Goal: Task Accomplishment & Management: Manage account settings

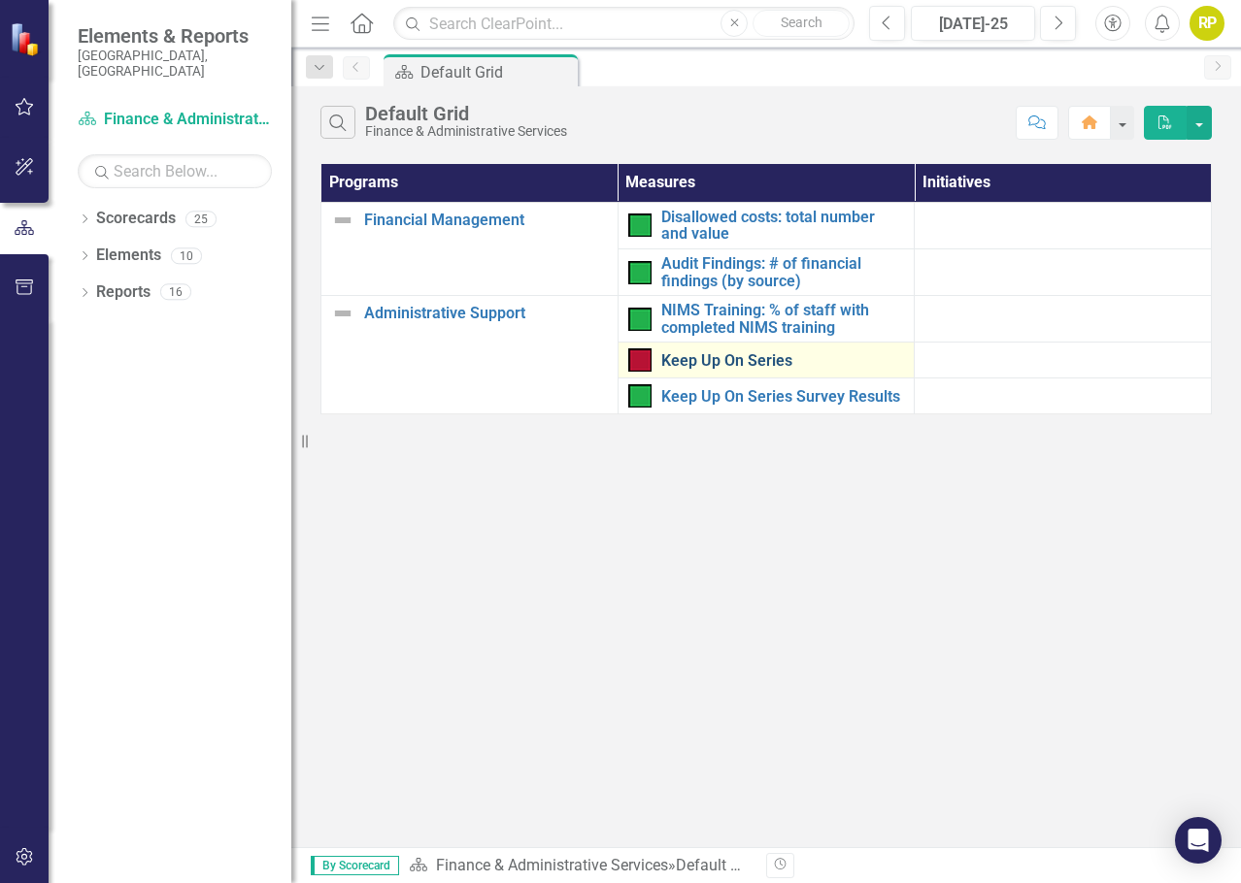
click at [723, 363] on link "Keep Up On Series" at bounding box center [783, 360] width 244 height 17
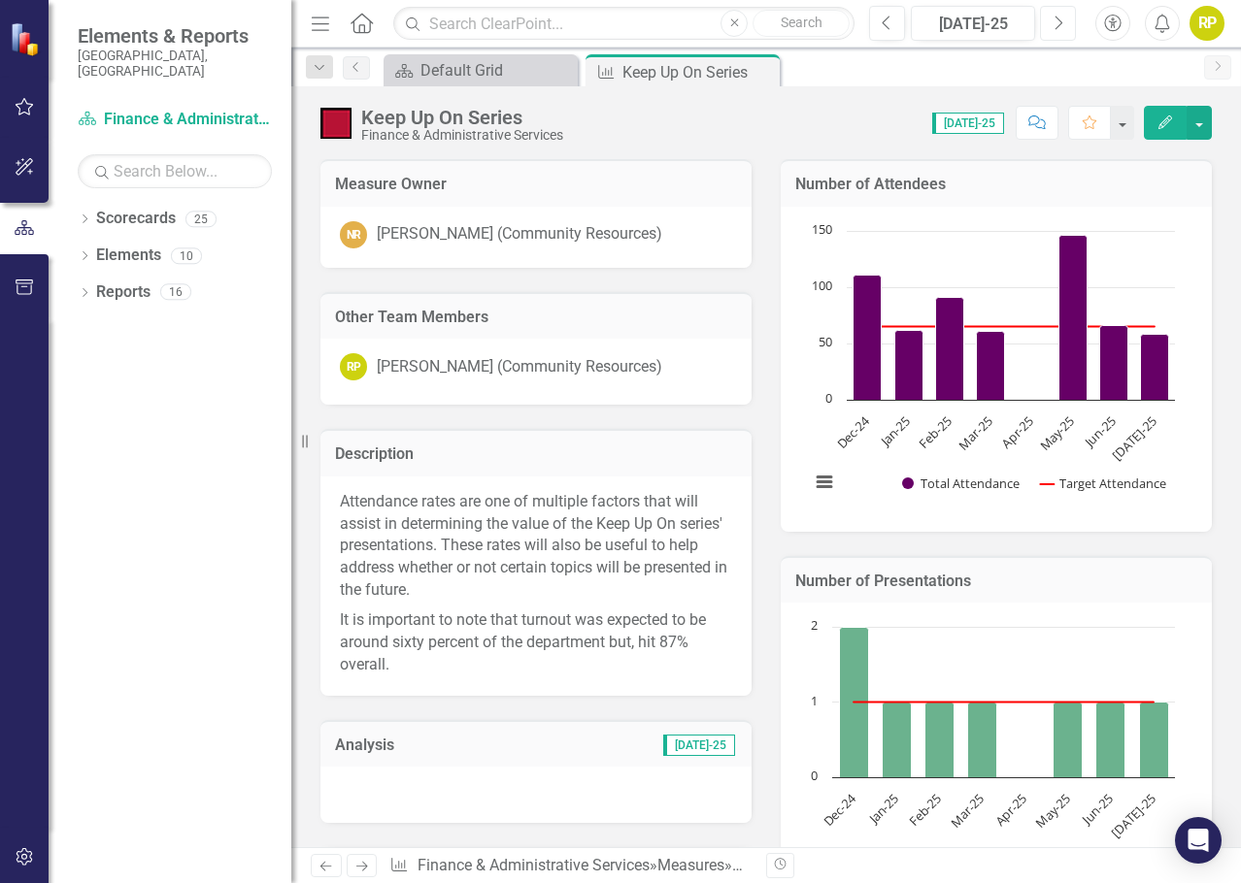
click at [1056, 27] on icon "Next" at bounding box center [1057, 23] width 11 height 17
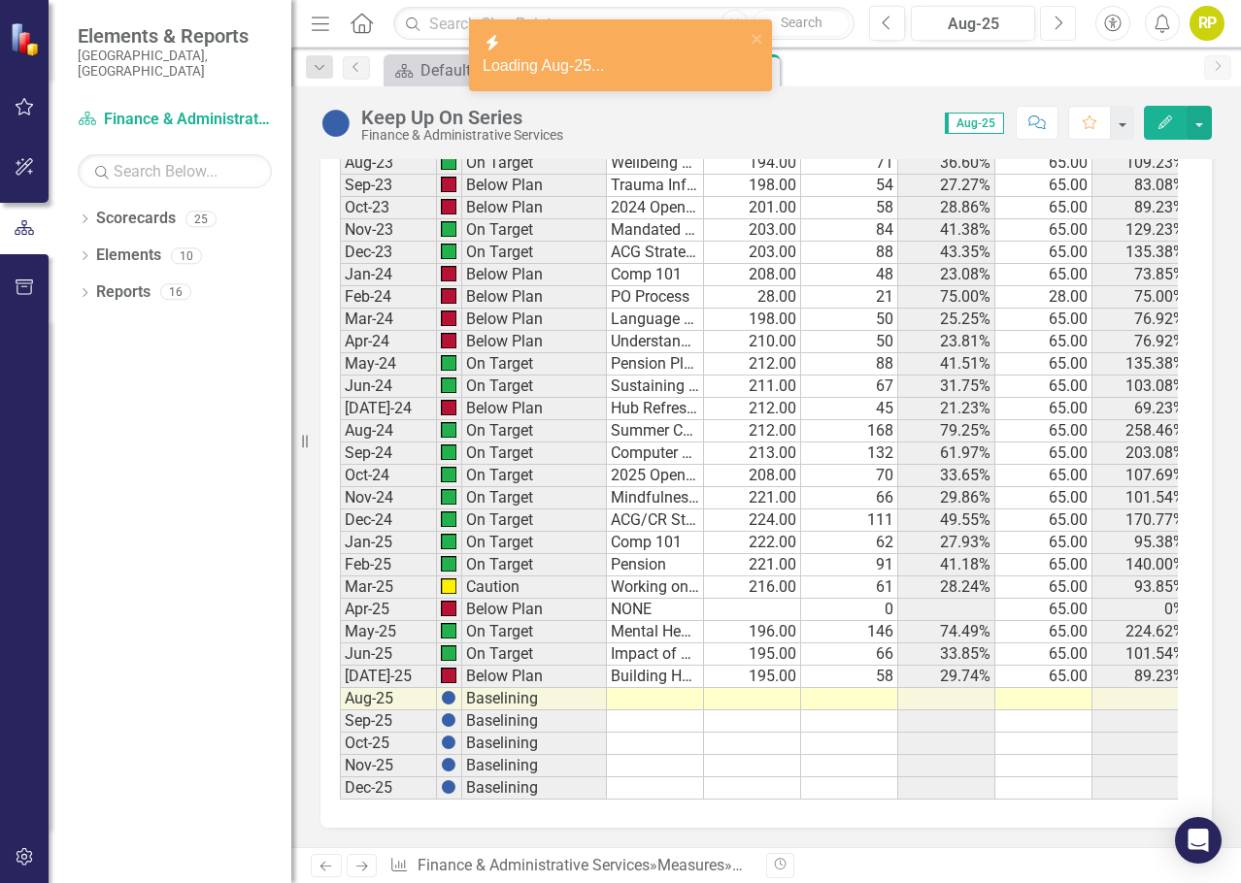
scroll to position [1577, 0]
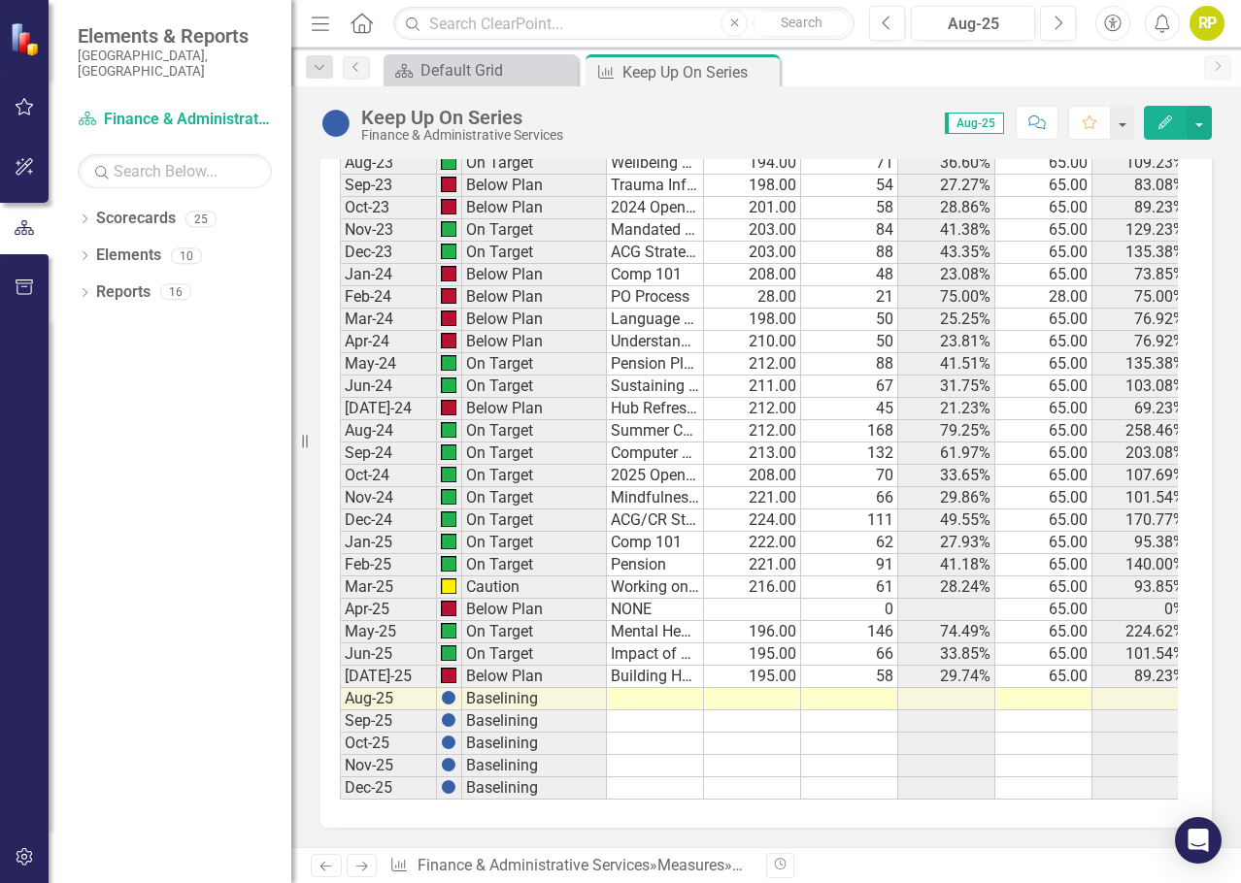
click at [648, 688] on td at bounding box center [655, 699] width 97 height 22
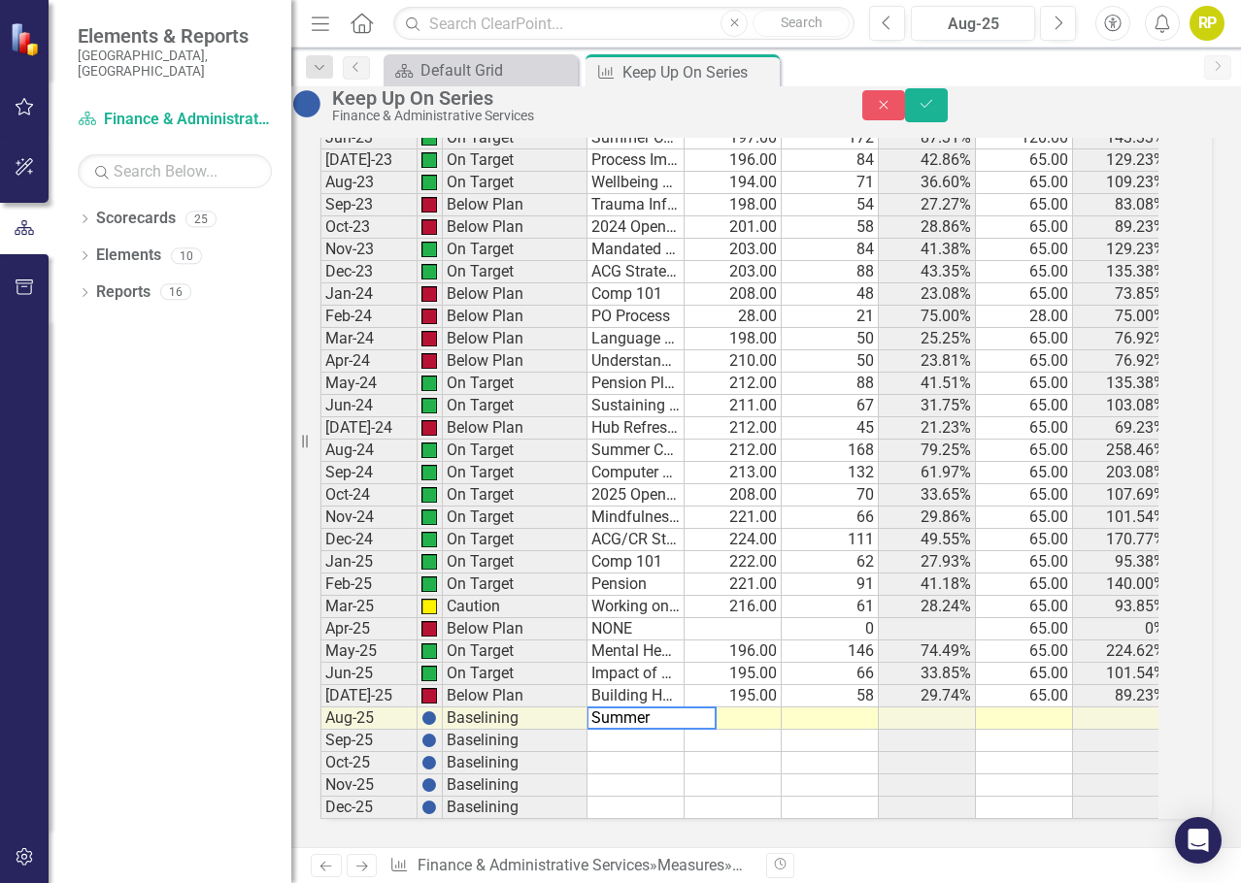
type textarea "Summer Celebration"
drag, startPoint x: 721, startPoint y: 675, endPoint x: 733, endPoint y: 689, distance: 18.6
click at [721, 707] on div at bounding box center [731, 708] width 97 height 2
type textarea "193"
click at [849, 708] on td at bounding box center [829, 719] width 97 height 22
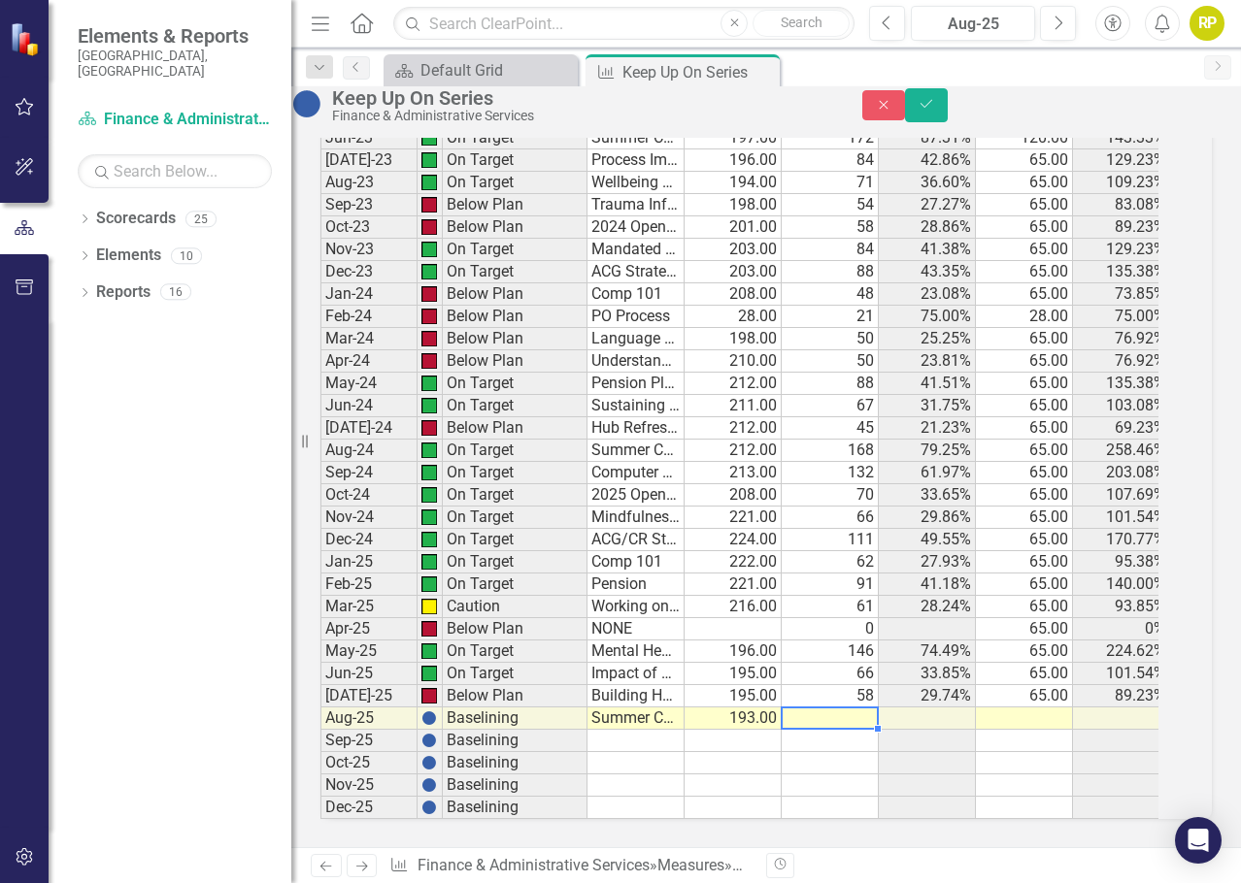
click at [869, 708] on td at bounding box center [829, 719] width 97 height 22
click at [827, 708] on td at bounding box center [829, 719] width 97 height 22
drag, startPoint x: 868, startPoint y: 686, endPoint x: 759, endPoint y: 684, distance: 108.7
click at [759, 685] on div "Period Status Presentation Topic Total Staff Total Attendance Total Percentage …" at bounding box center [739, 246] width 838 height 1145
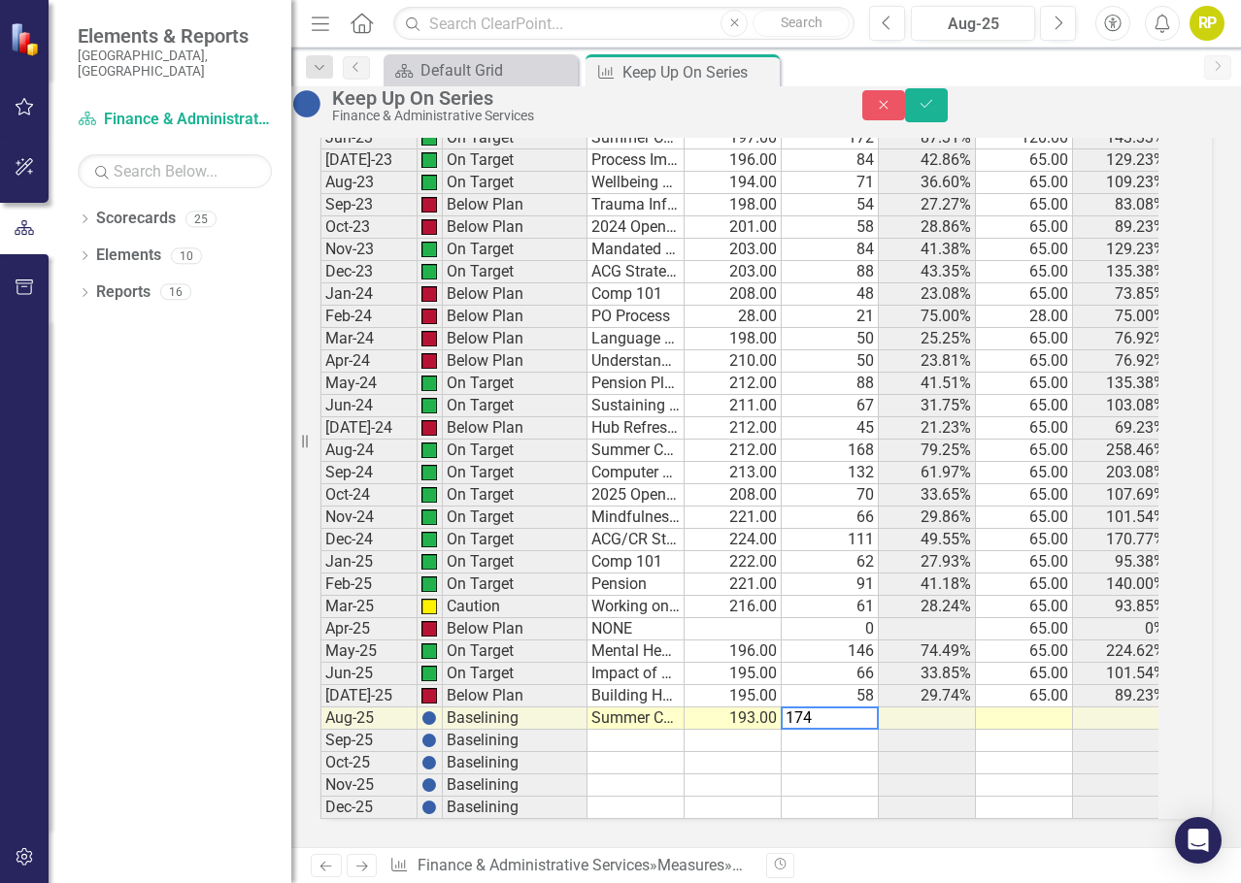
click at [858, 752] on td at bounding box center [829, 763] width 97 height 22
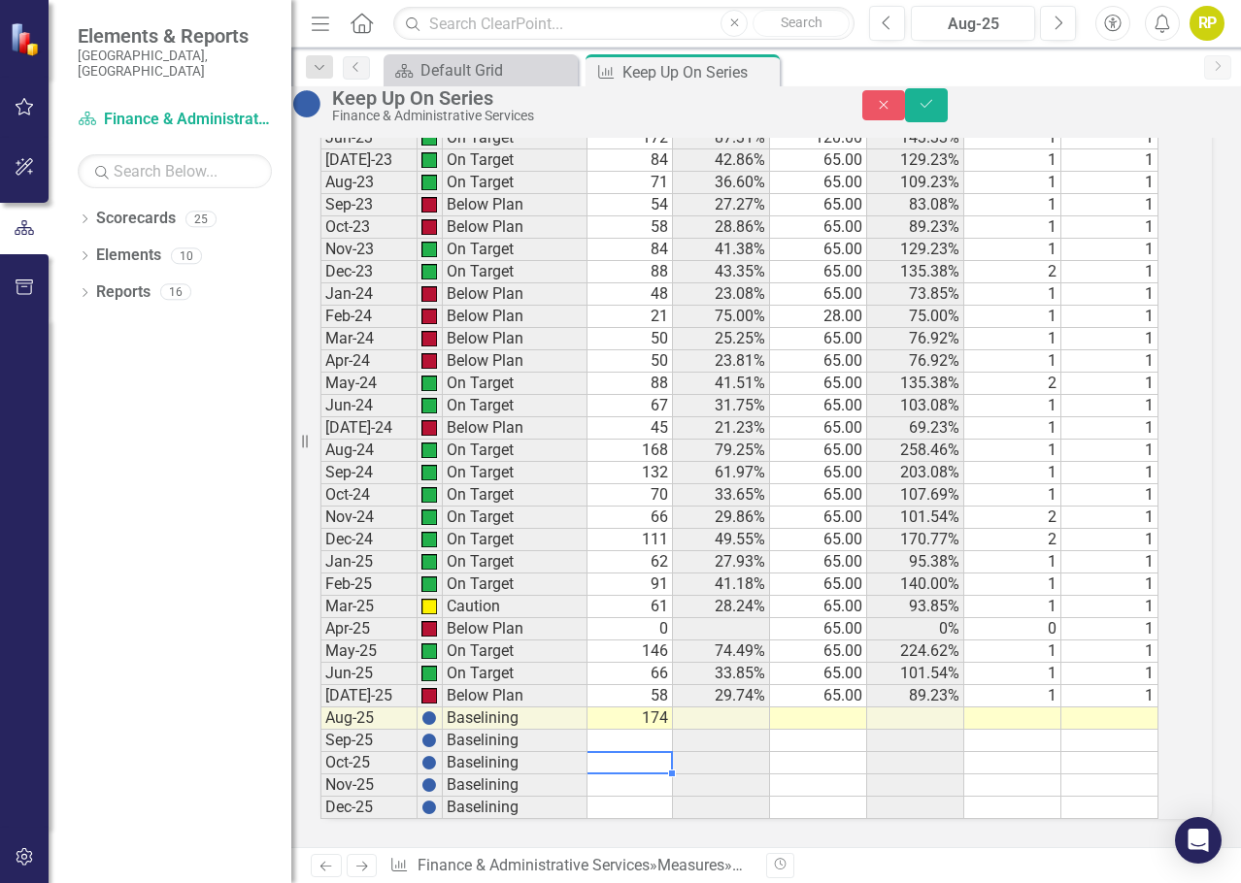
click at [864, 708] on td at bounding box center [818, 719] width 97 height 22
click at [1047, 708] on td at bounding box center [1012, 719] width 97 height 22
type textarea "1"
click at [935, 110] on icon "Save" at bounding box center [925, 104] width 17 height 14
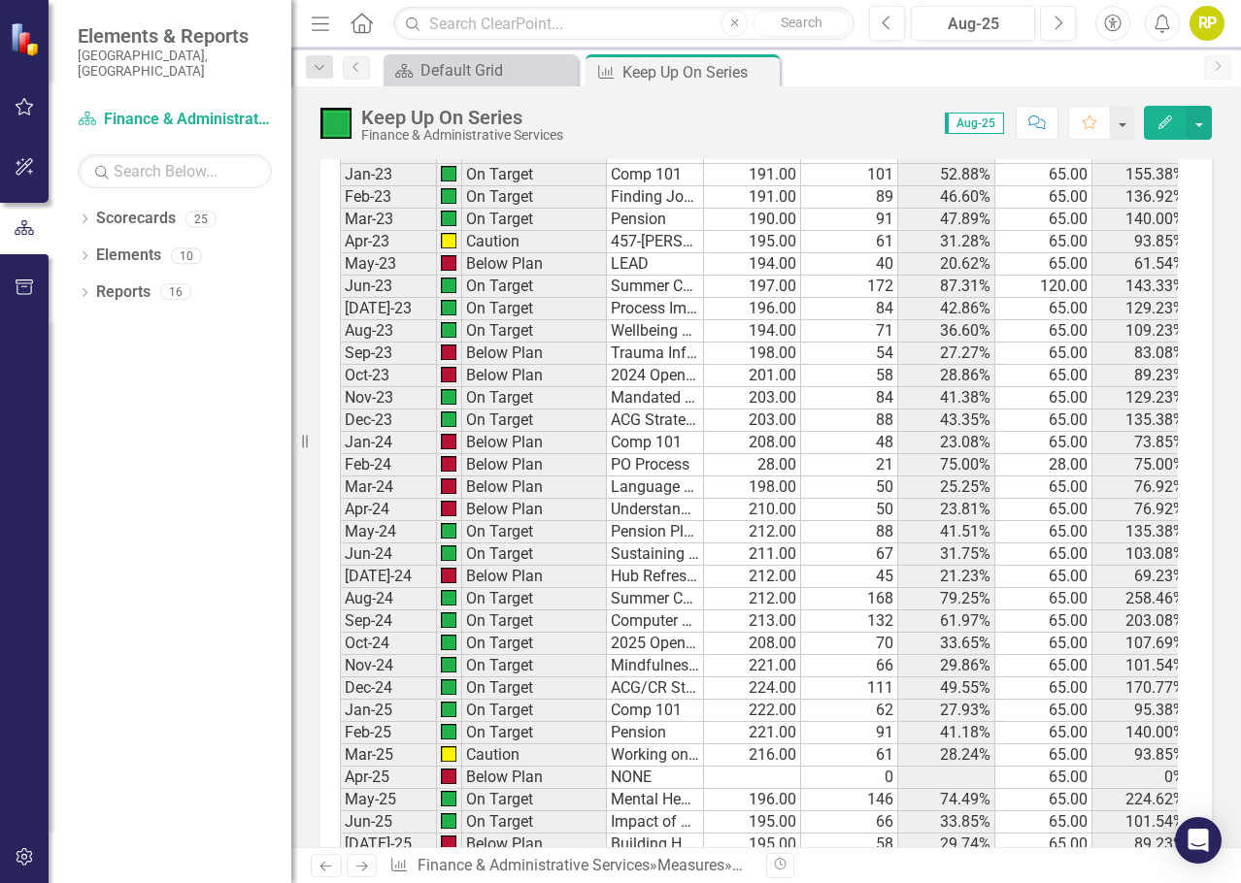
scroll to position [1577, 0]
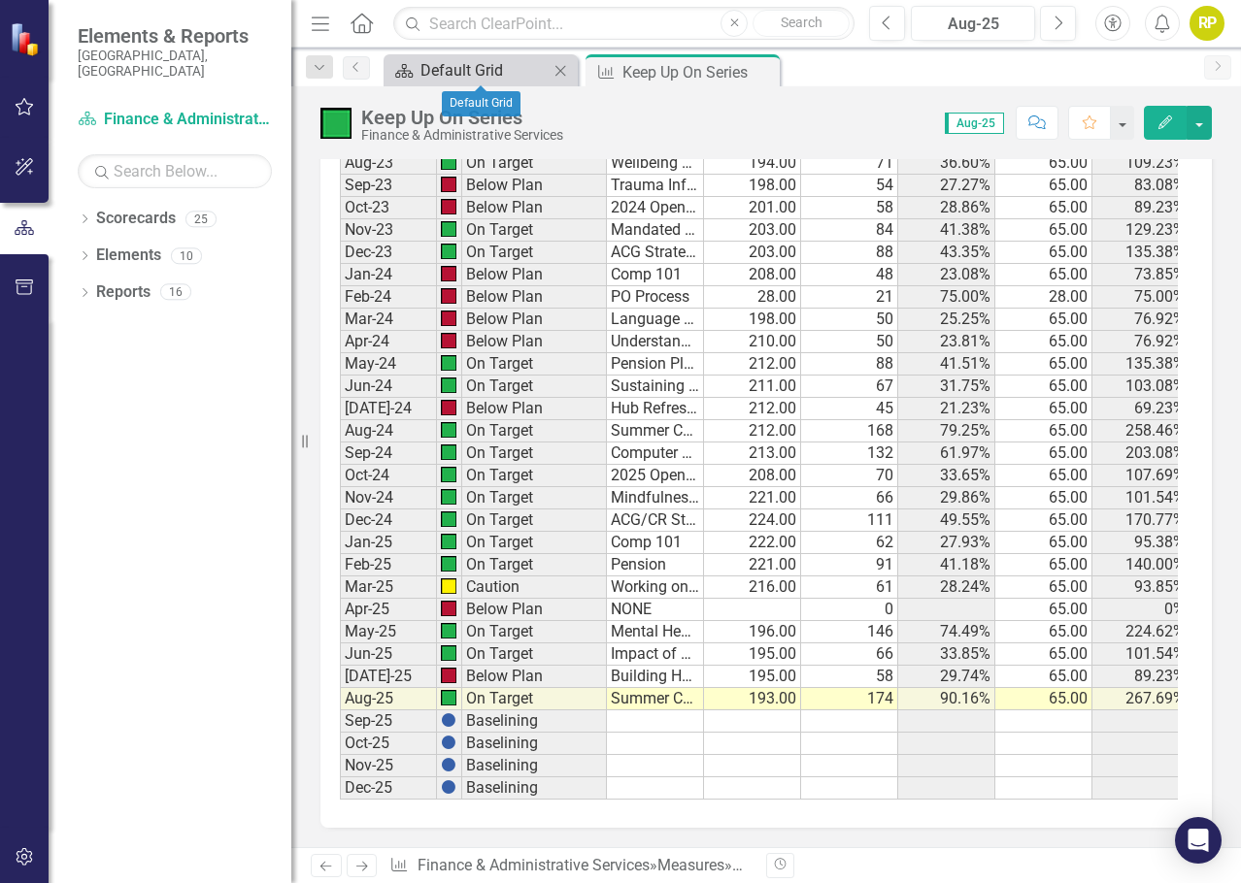
click at [494, 64] on div "Default Grid" at bounding box center [484, 70] width 128 height 24
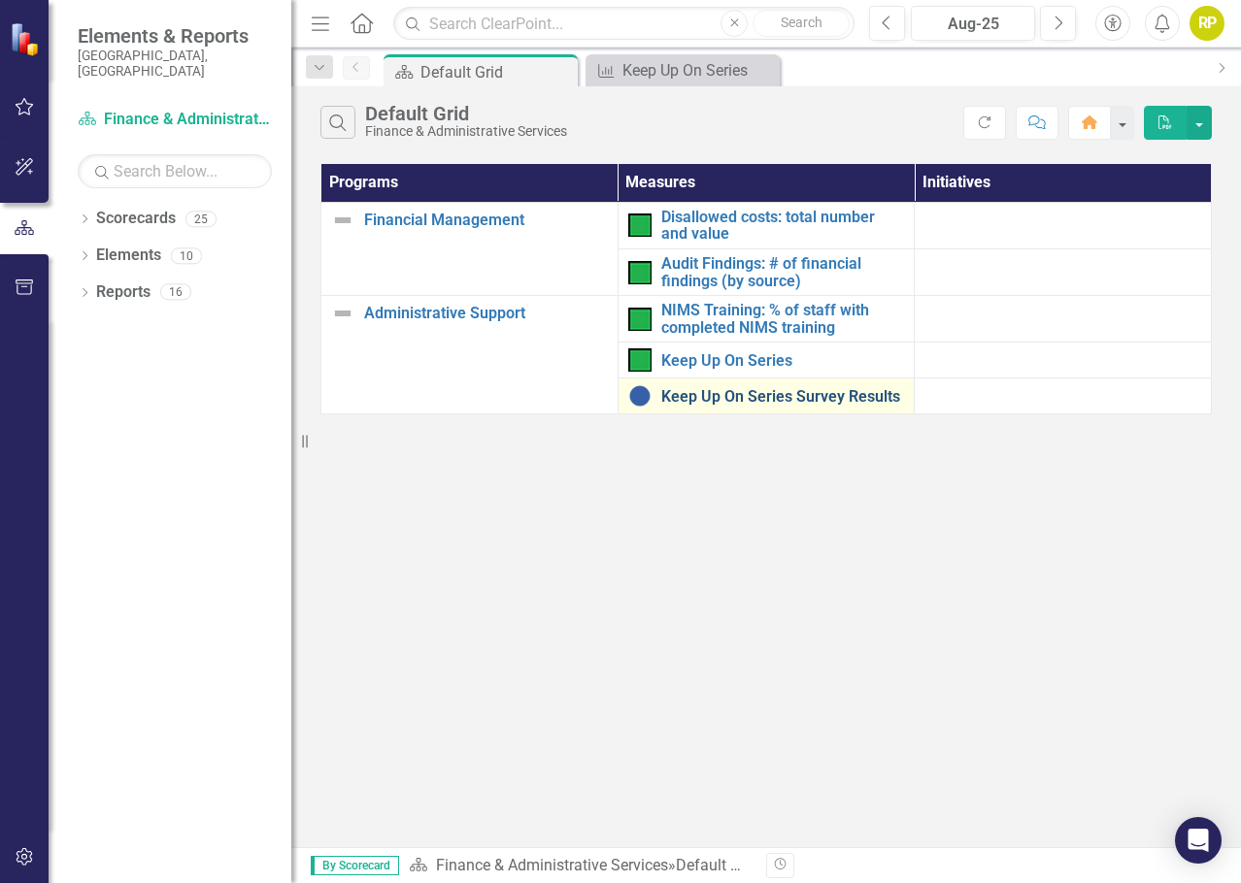
click at [730, 396] on link "Keep Up On Series Survey Results" at bounding box center [783, 396] width 244 height 17
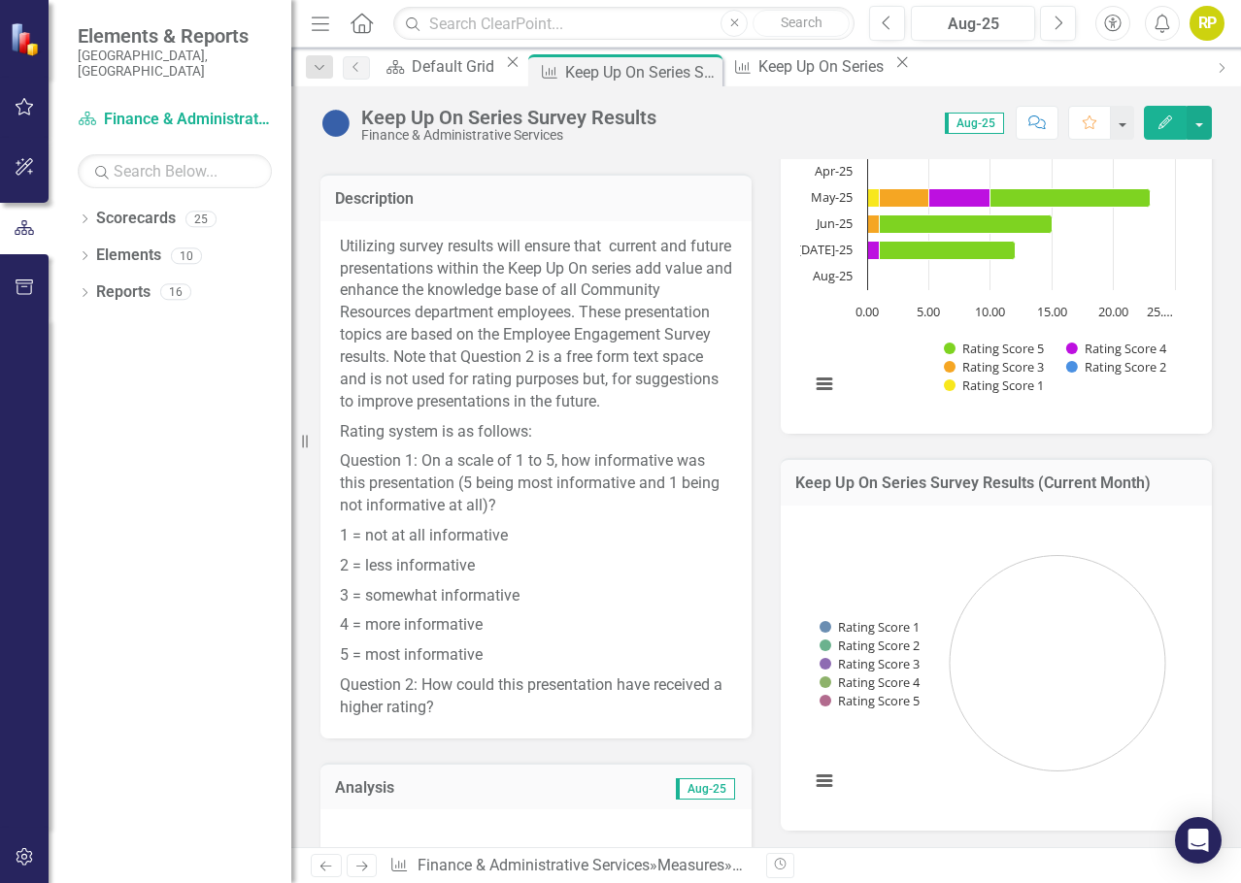
scroll to position [679, 0]
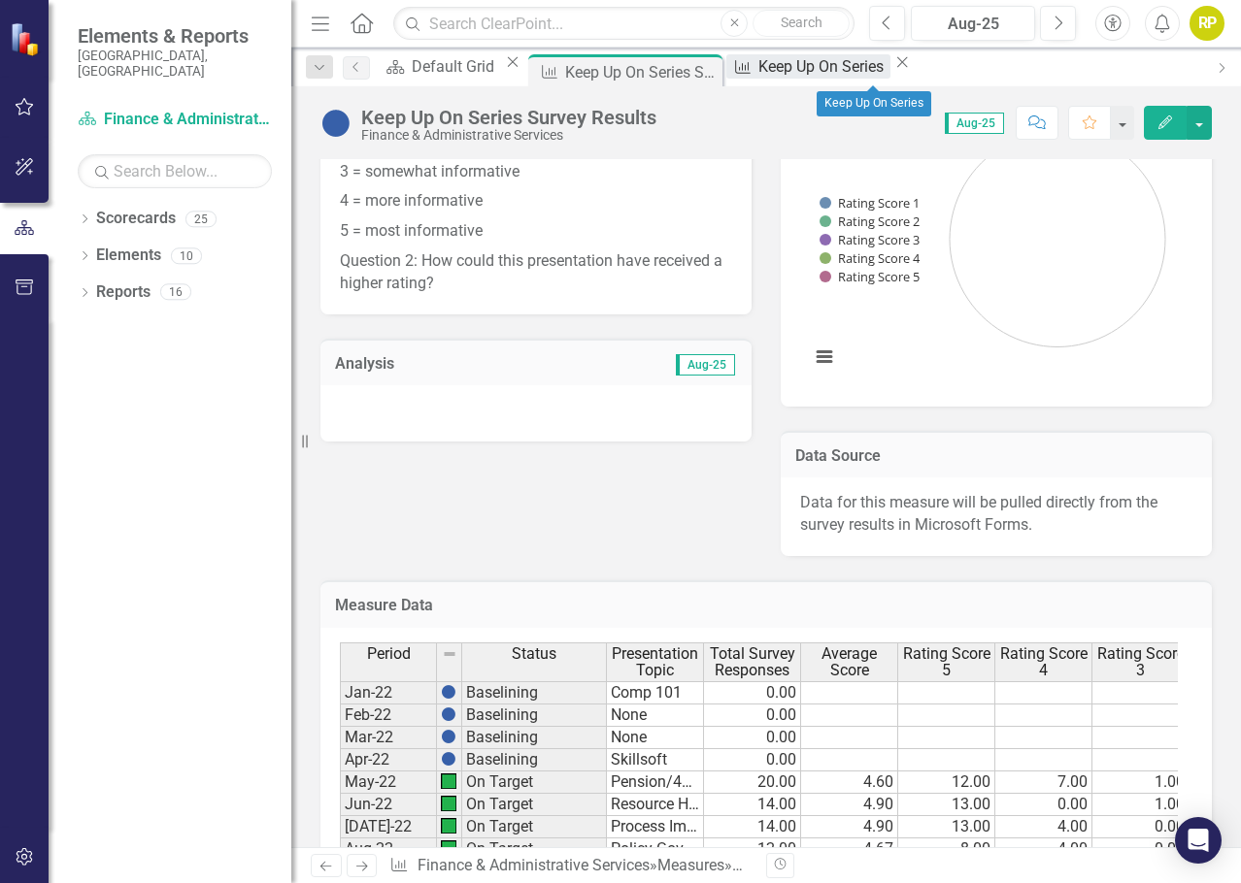
click at [887, 73] on div "Keep Up On Series" at bounding box center [823, 66] width 131 height 24
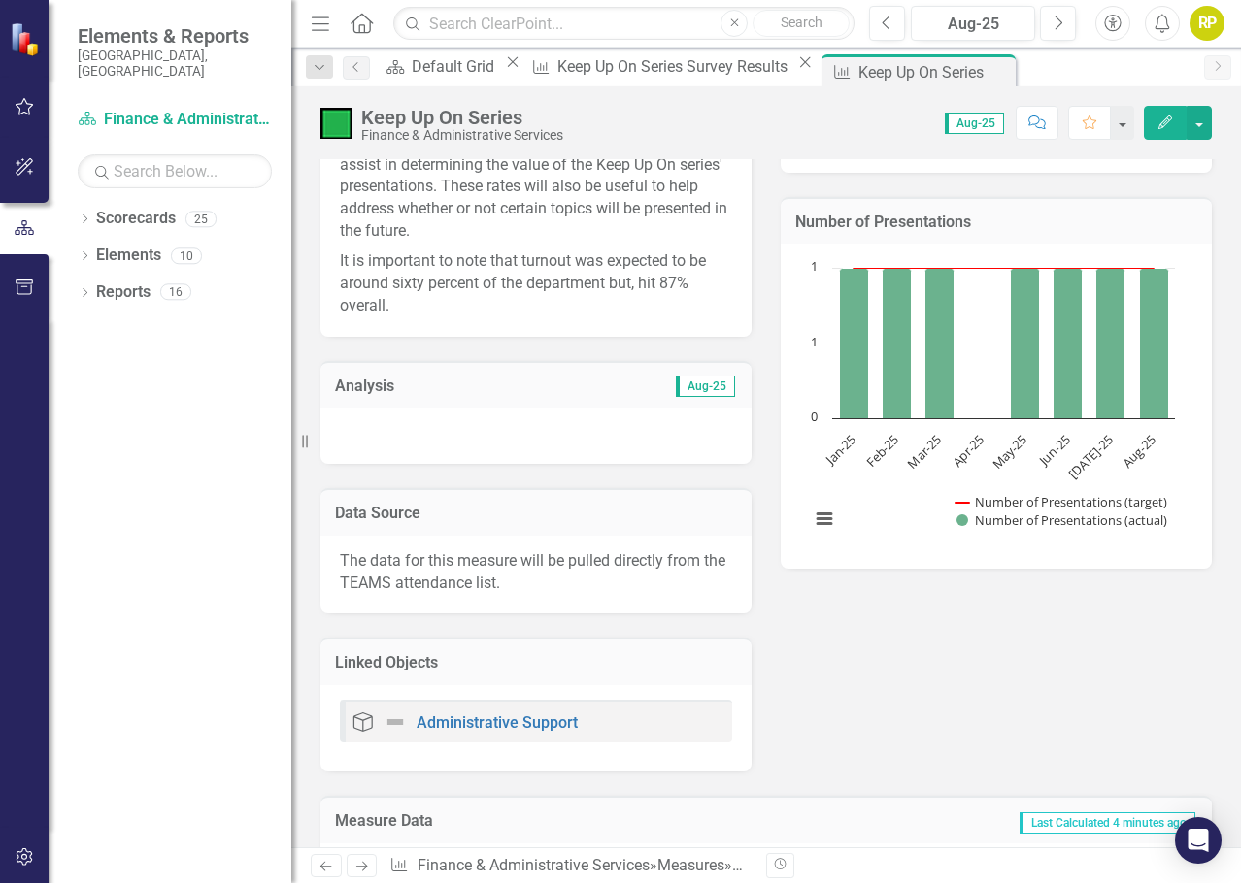
scroll to position [315, 0]
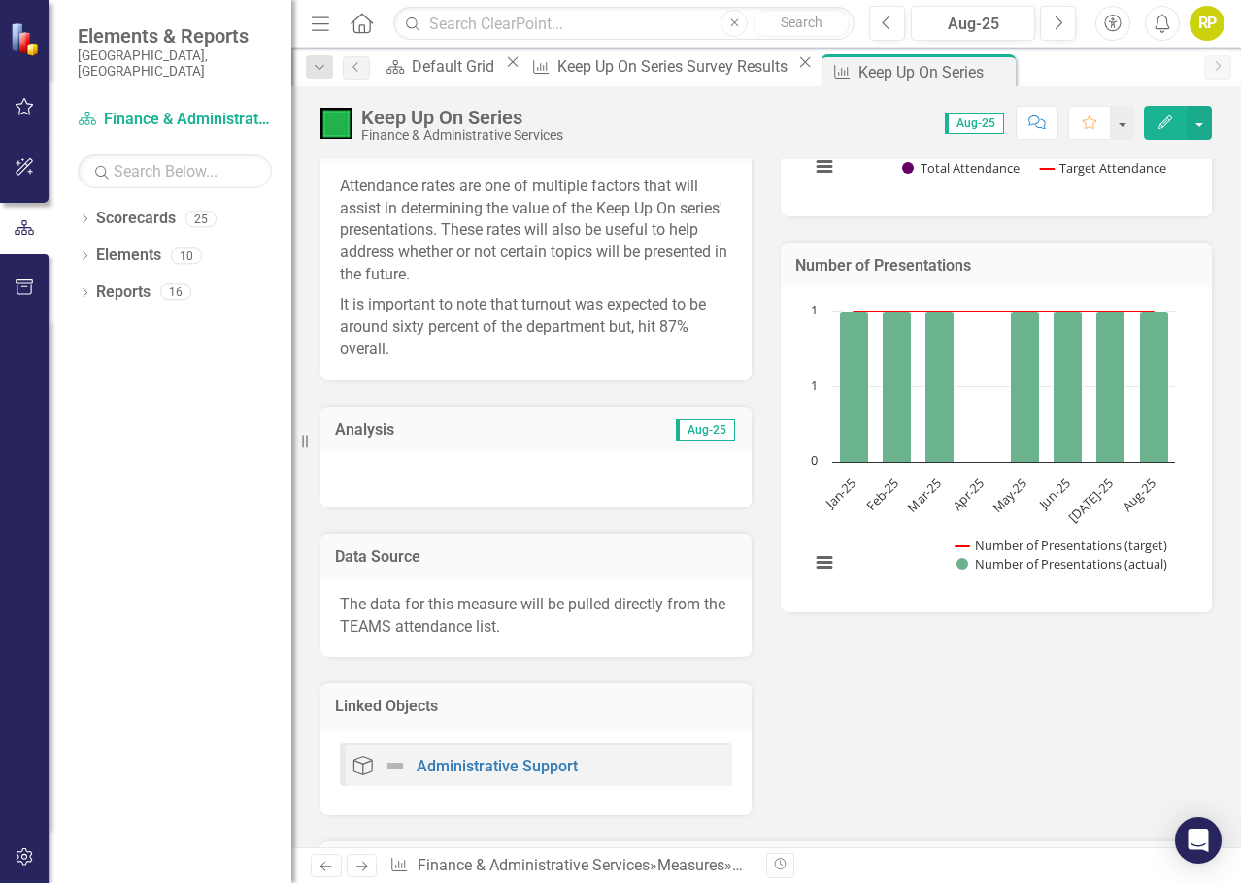
click at [409, 484] on div at bounding box center [535, 479] width 431 height 56
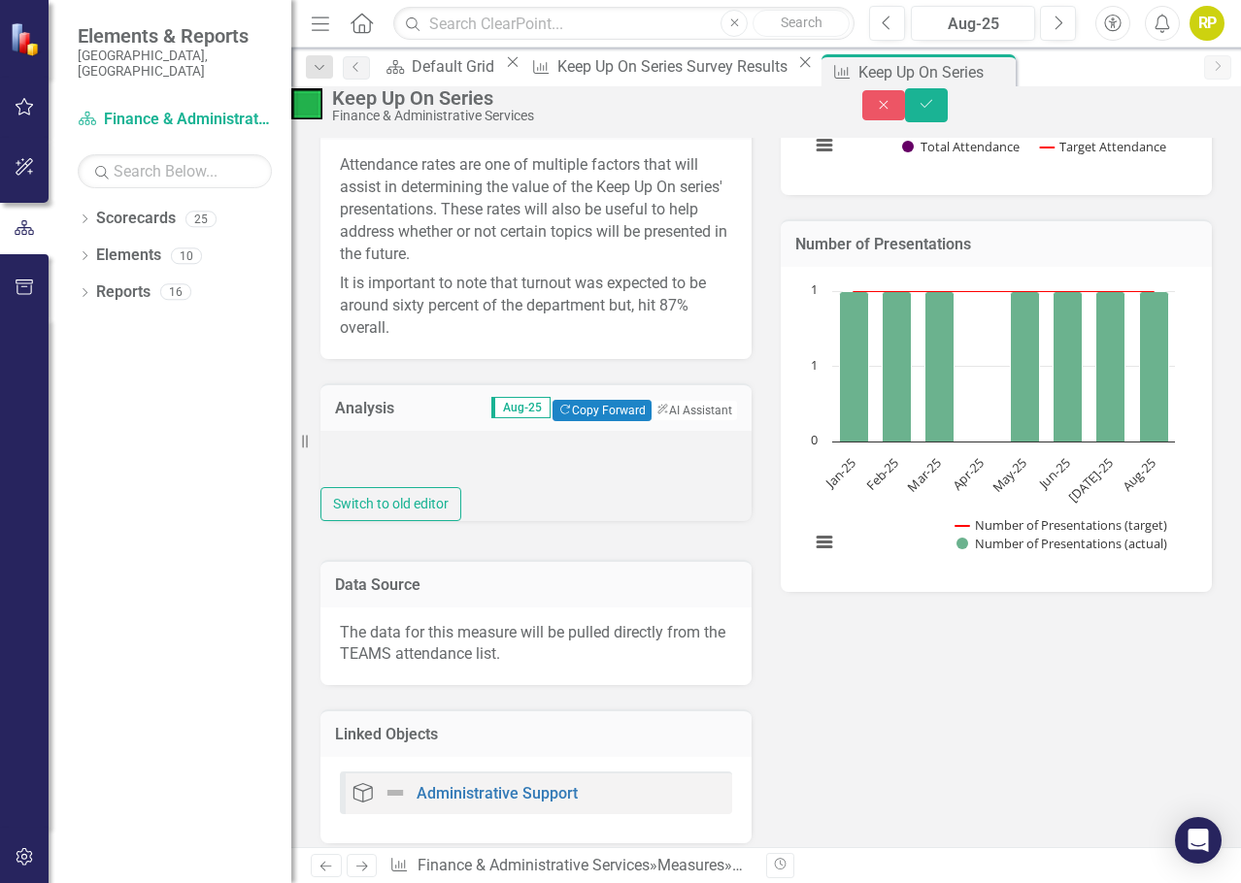
click at [362, 488] on div at bounding box center [535, 459] width 431 height 57
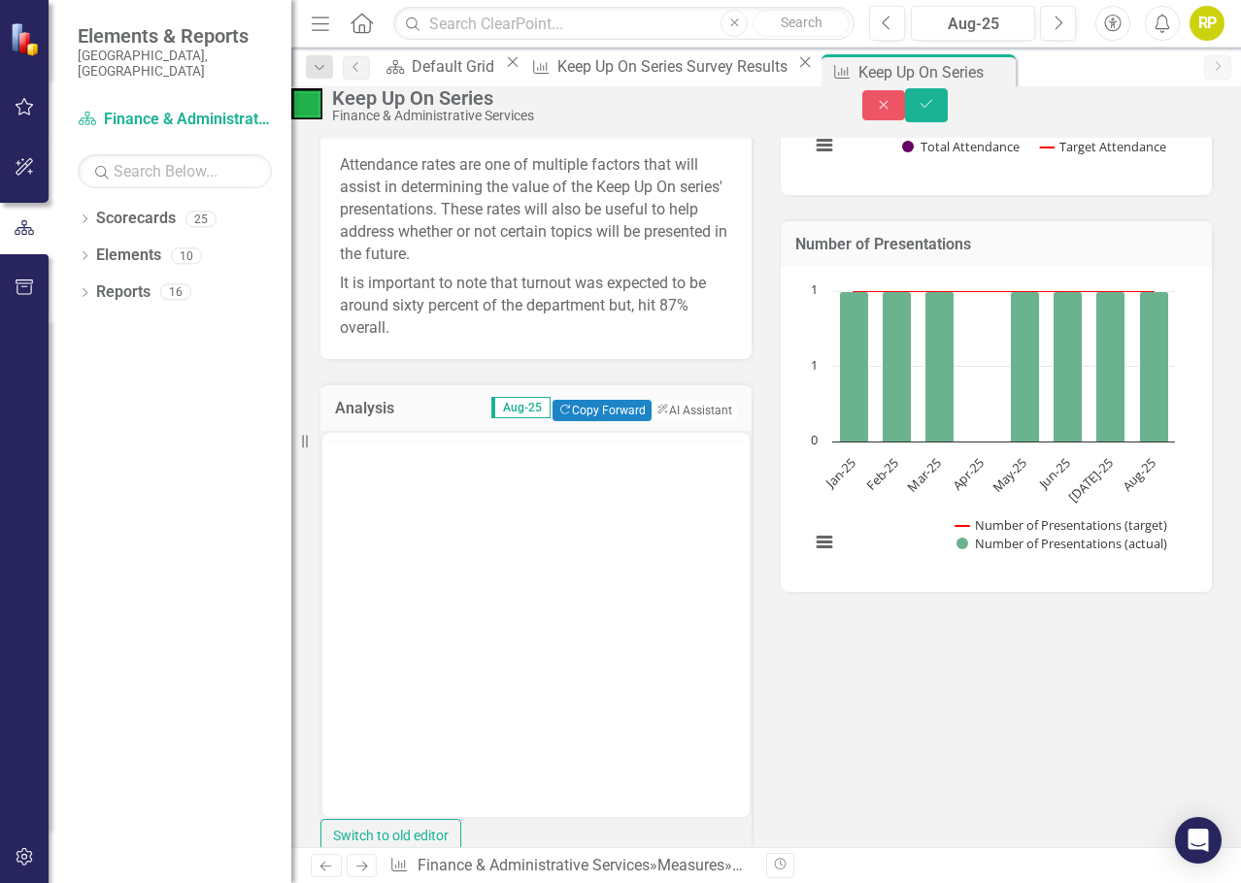
scroll to position [0, 0]
click at [341, 497] on p "Rich Text Area. Press ALT-0 for help." at bounding box center [535, 493] width 417 height 23
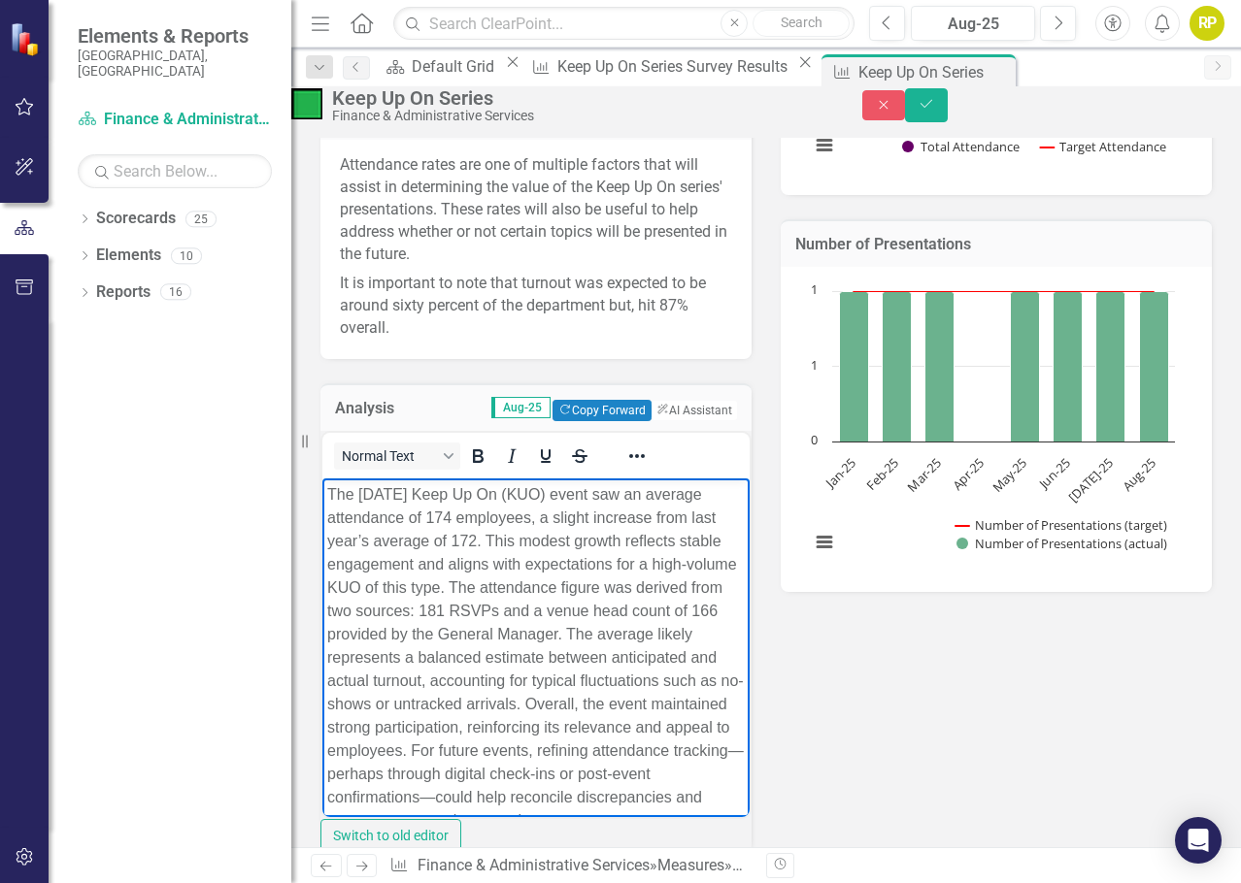
scroll to position [82, 0]
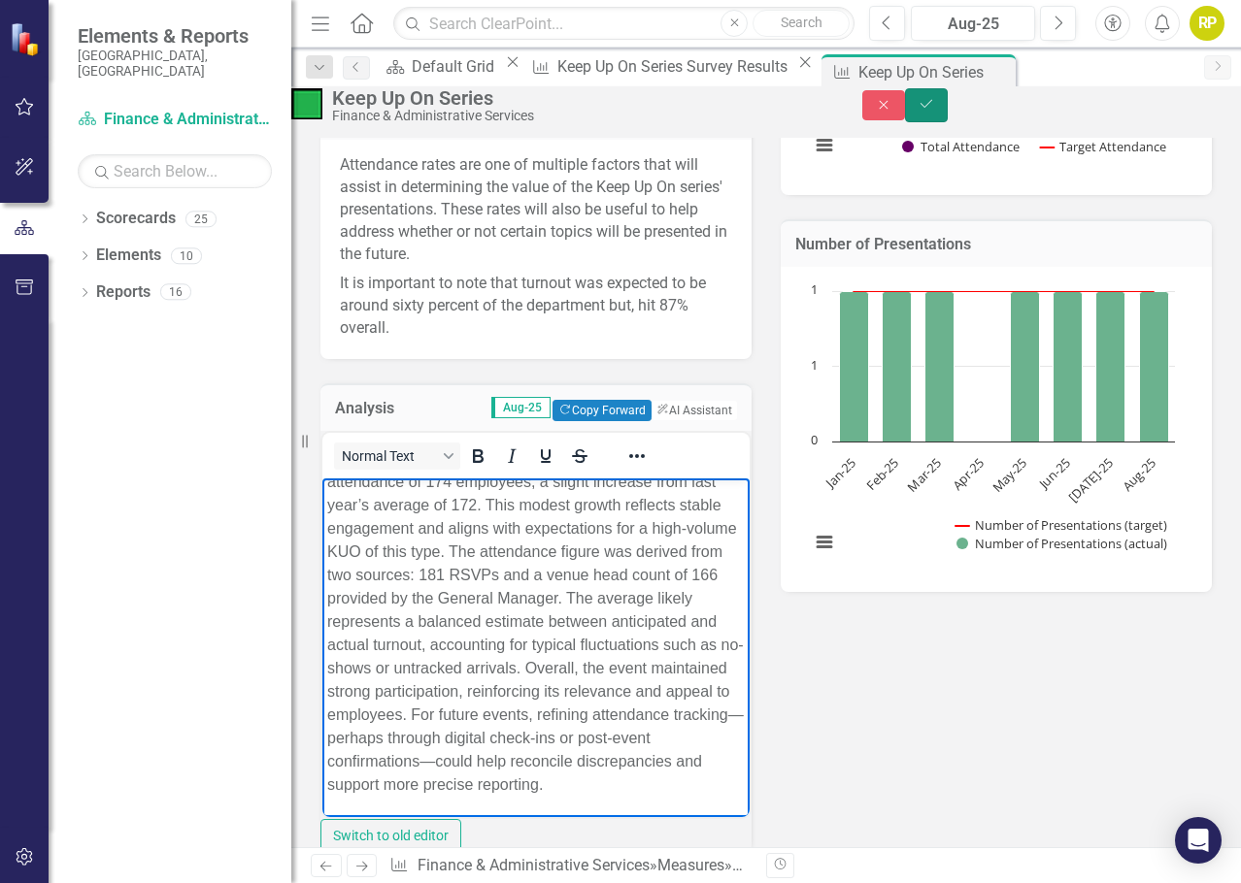
click at [947, 105] on button "Save" at bounding box center [926, 105] width 43 height 34
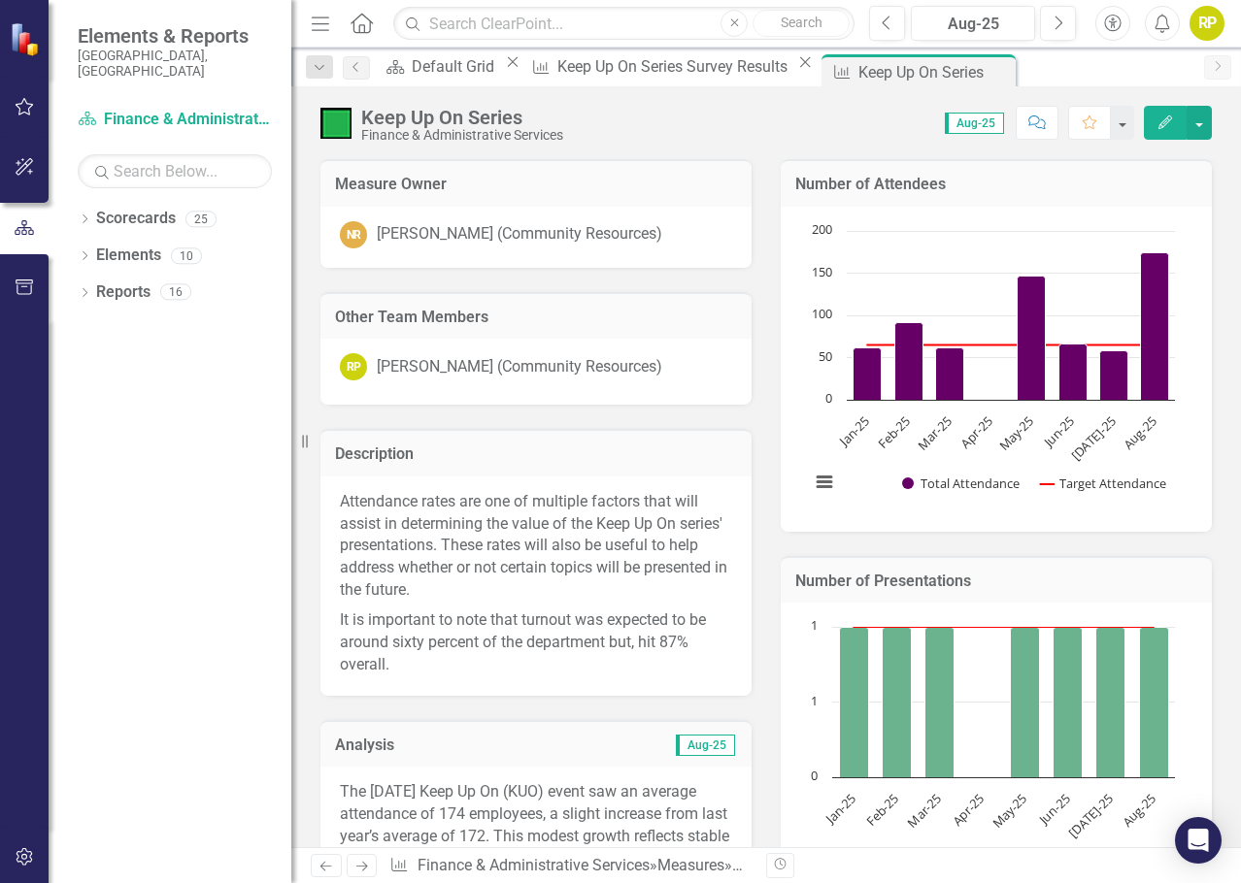
drag, startPoint x: 951, startPoint y: 70, endPoint x: 668, endPoint y: 217, distance: 319.5
click at [0, 0] on icon "Close" at bounding box center [0, 0] width 0 height 0
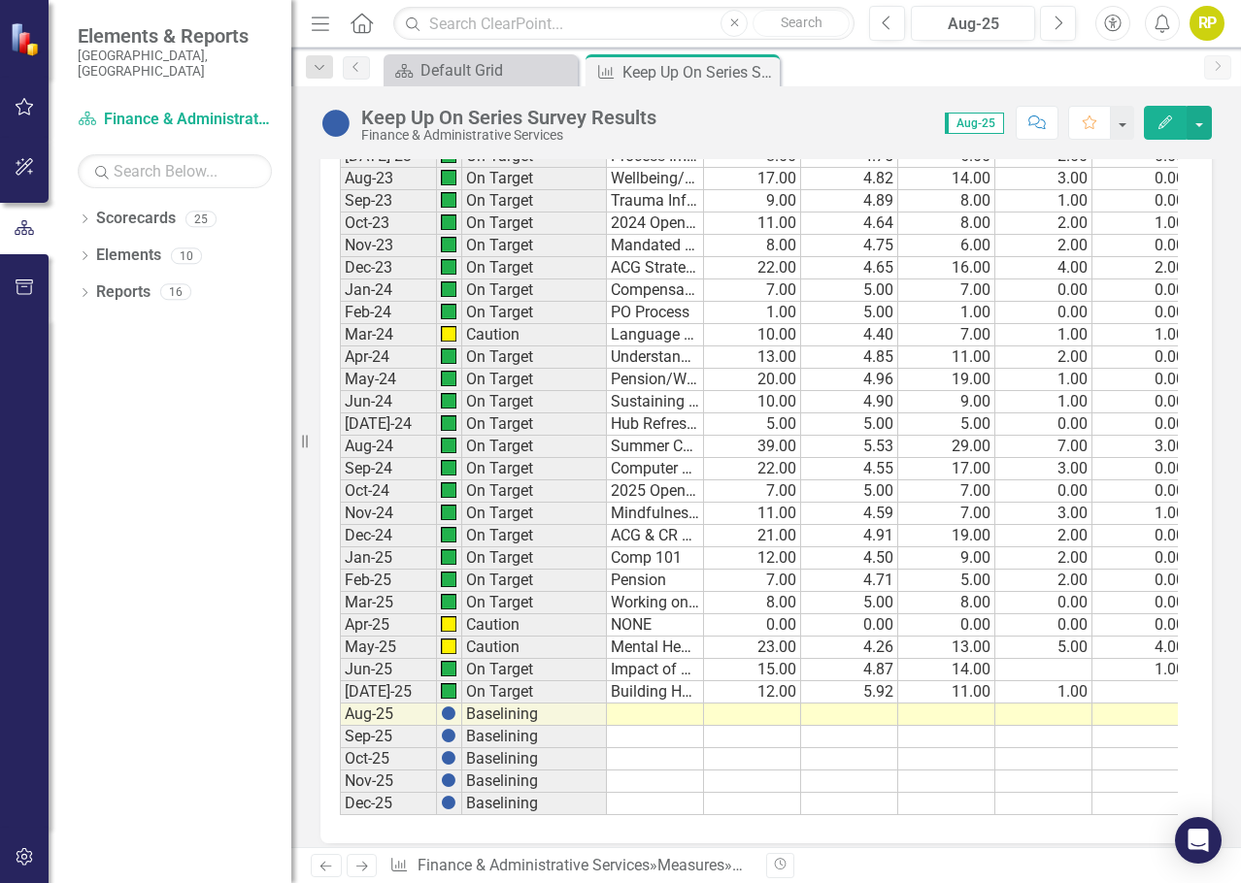
scroll to position [1648, 0]
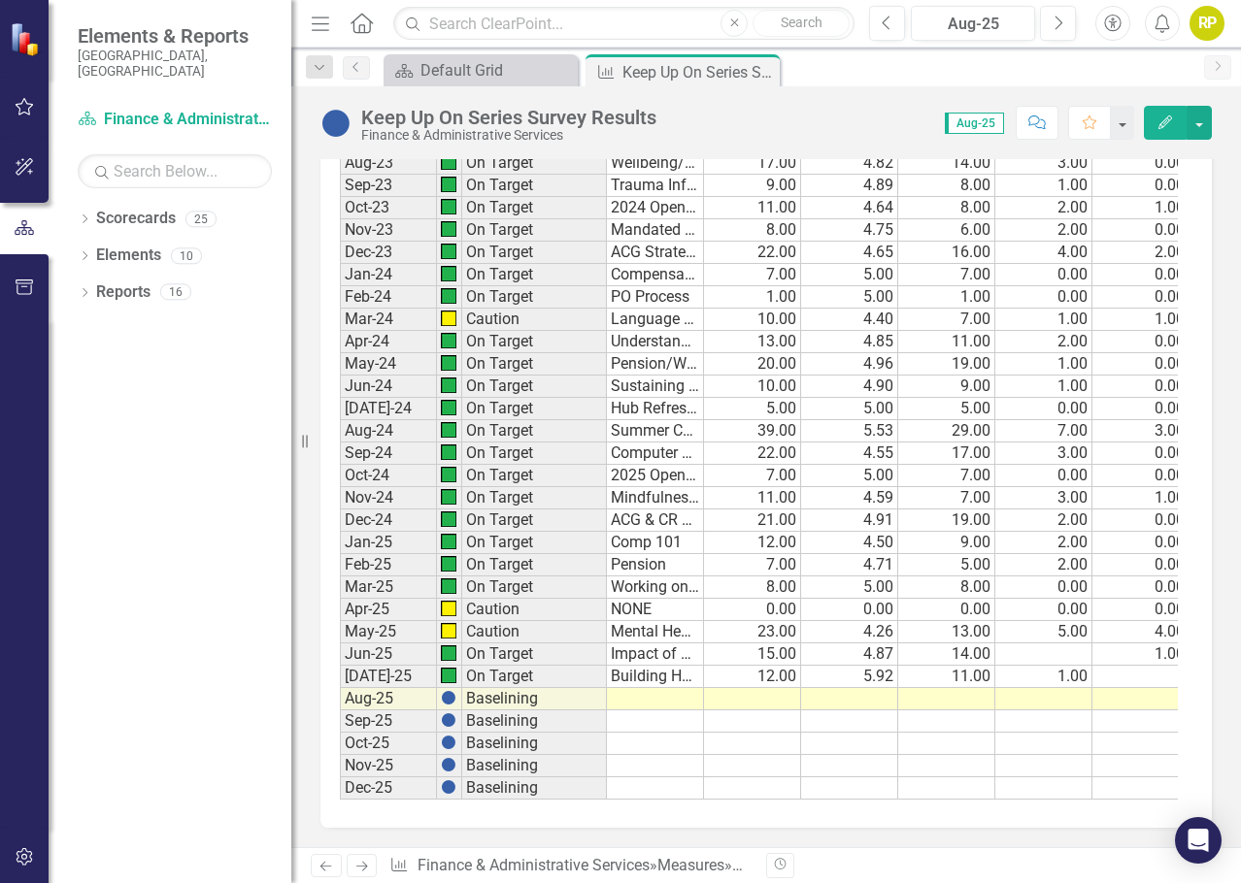
click at [671, 688] on td at bounding box center [655, 699] width 97 height 22
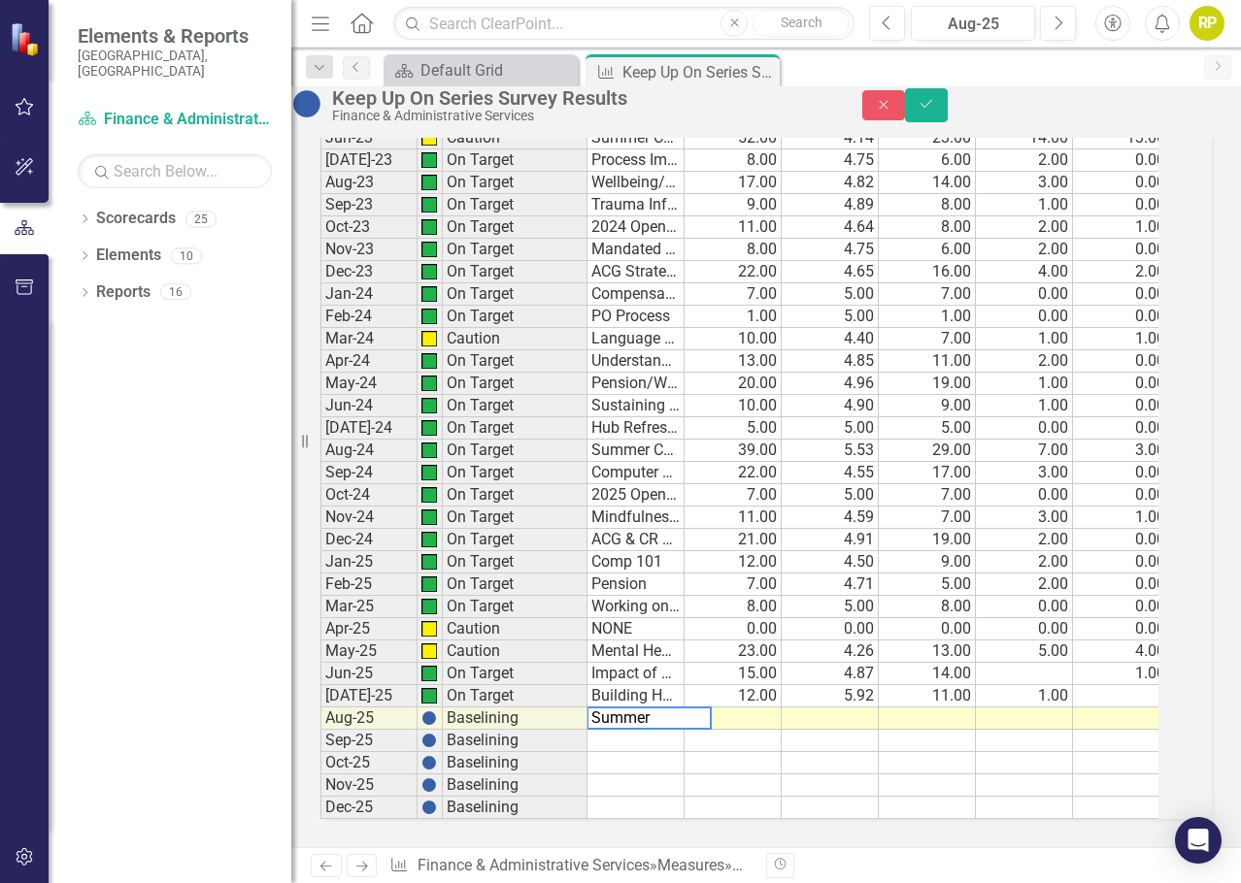
type textarea "Summer Celebration"
type textarea "31"
type textarea "13"
type textarea "2"
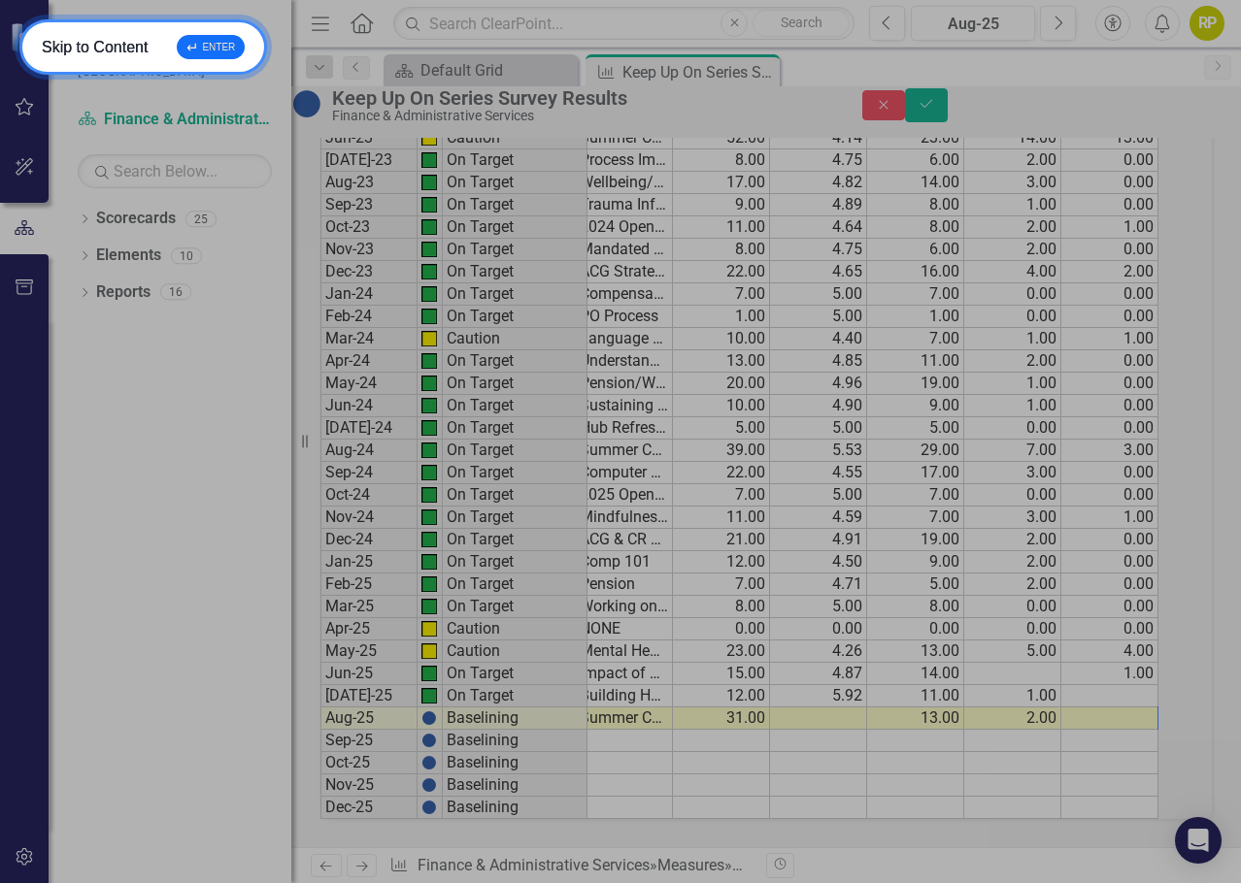
scroll to position [0, 109]
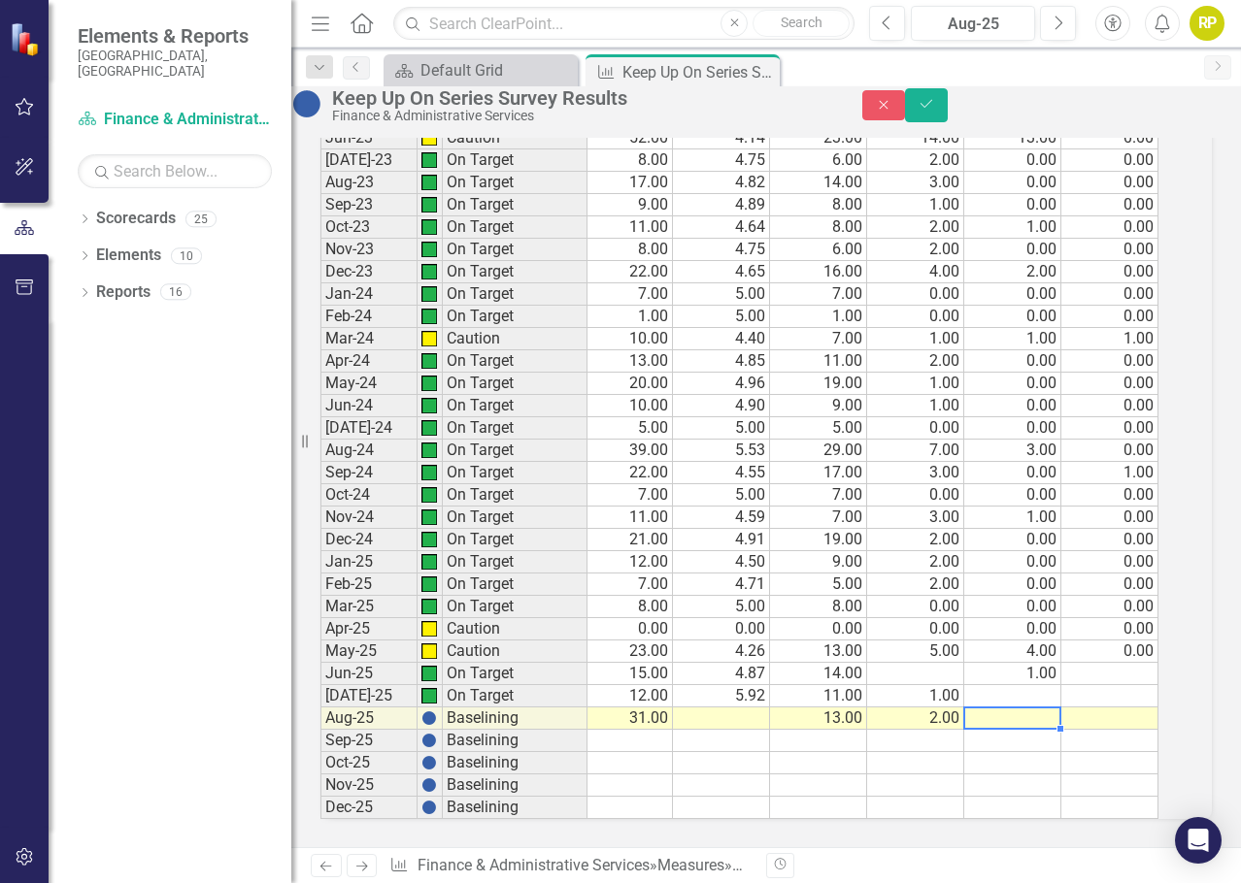
type textarea "1"
type textarea "0"
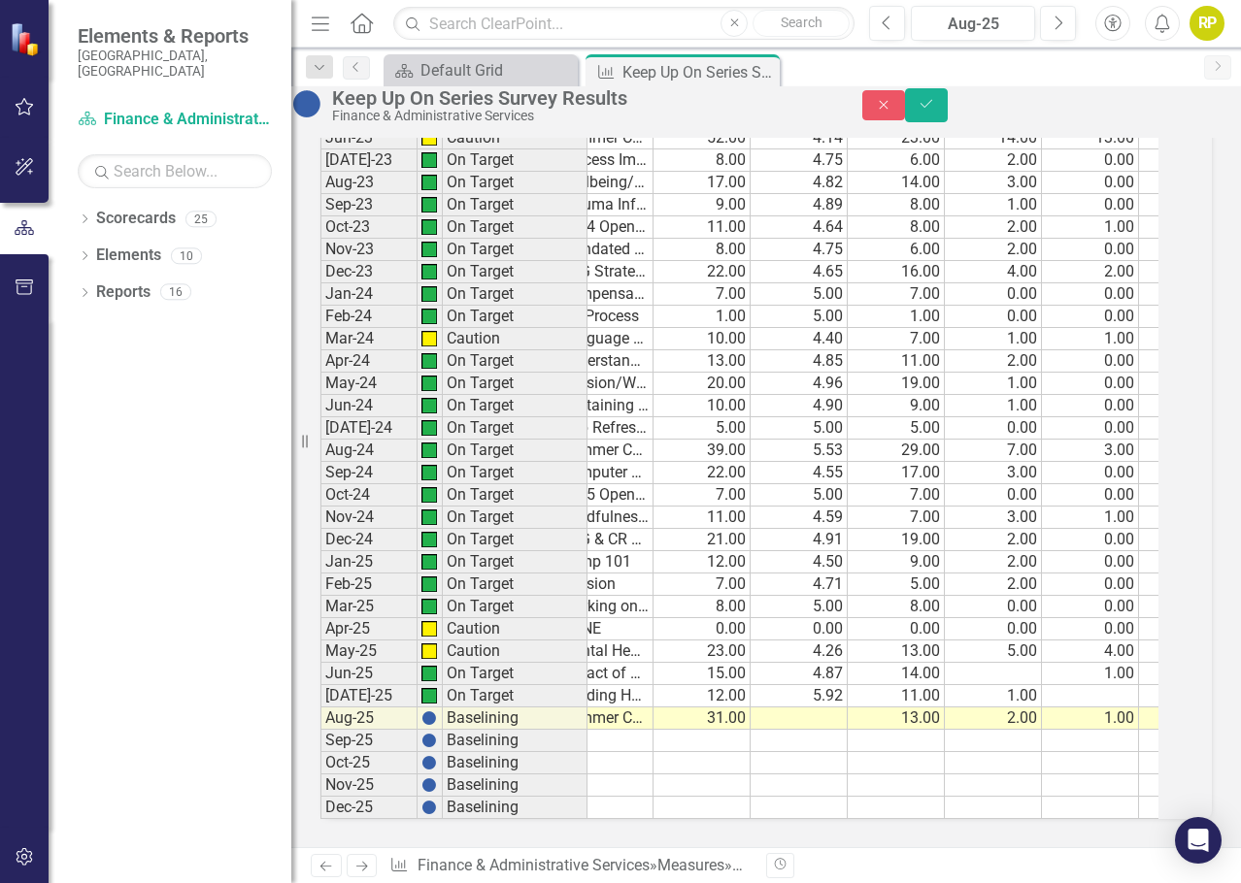
scroll to position [0, 0]
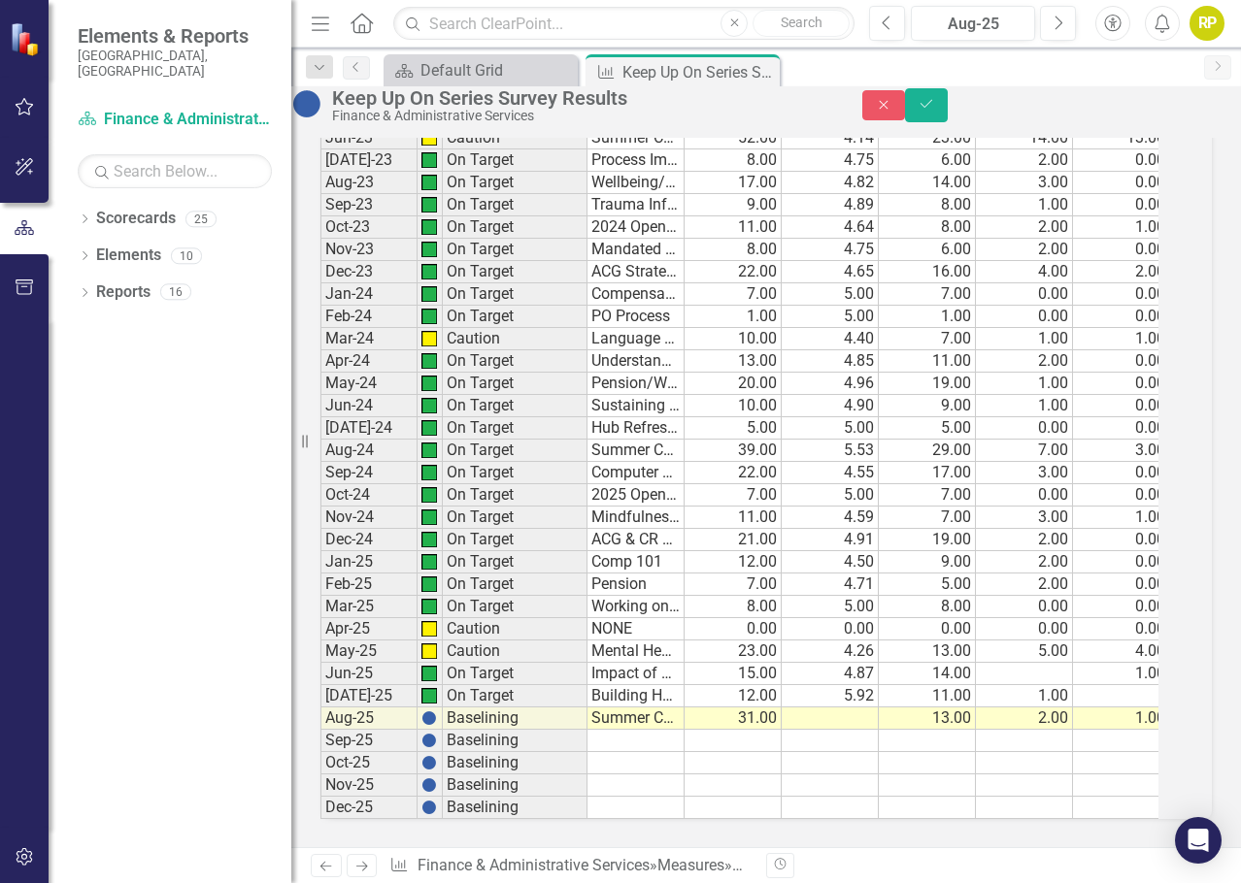
click at [860, 708] on td at bounding box center [829, 719] width 97 height 22
type textarea "4.70"
click at [872, 730] on td at bounding box center [829, 741] width 97 height 22
drag, startPoint x: 1185, startPoint y: 111, endPoint x: 848, endPoint y: 760, distance: 731.6
click at [935, 111] on icon "Save" at bounding box center [925, 104] width 17 height 14
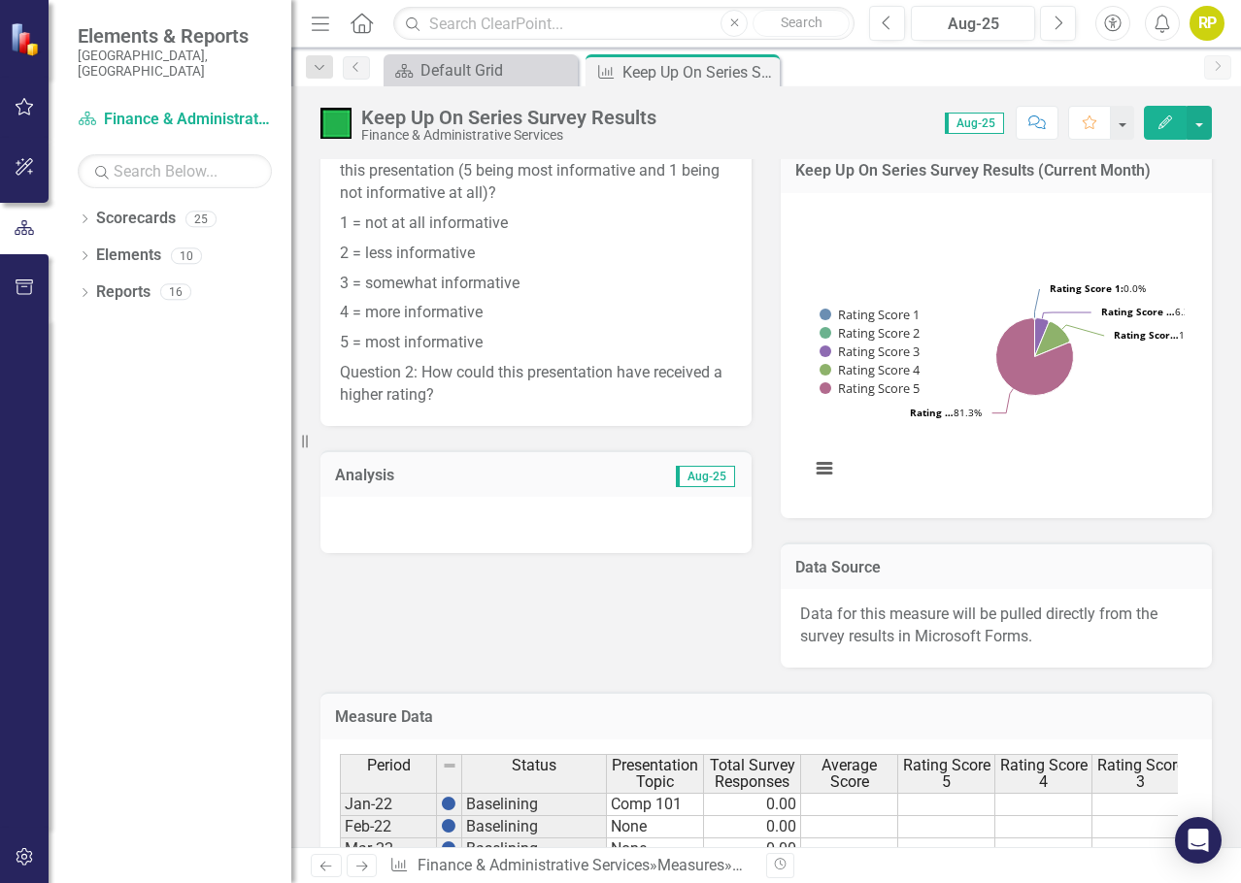
scroll to position [582, 0]
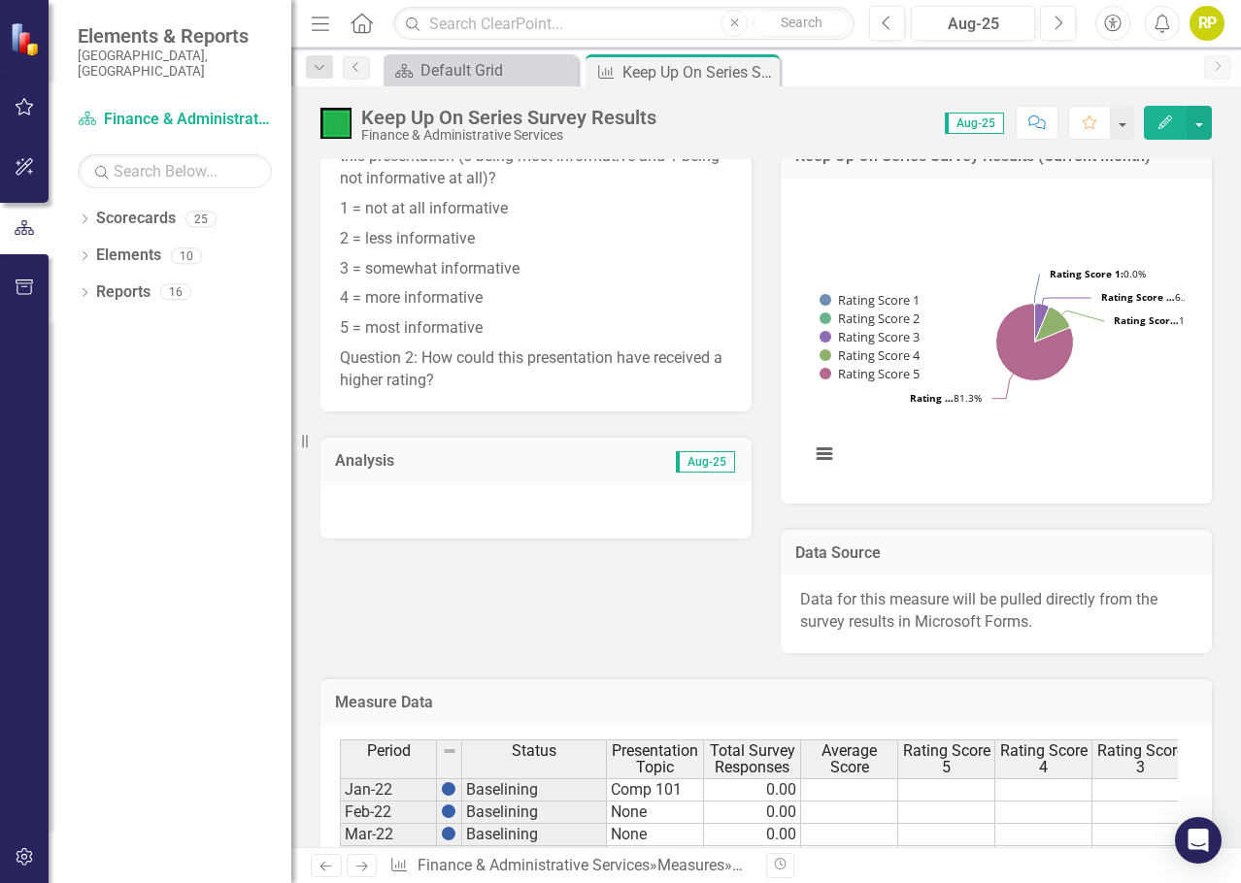
click at [411, 533] on div at bounding box center [535, 510] width 431 height 56
click at [412, 533] on div at bounding box center [535, 510] width 431 height 56
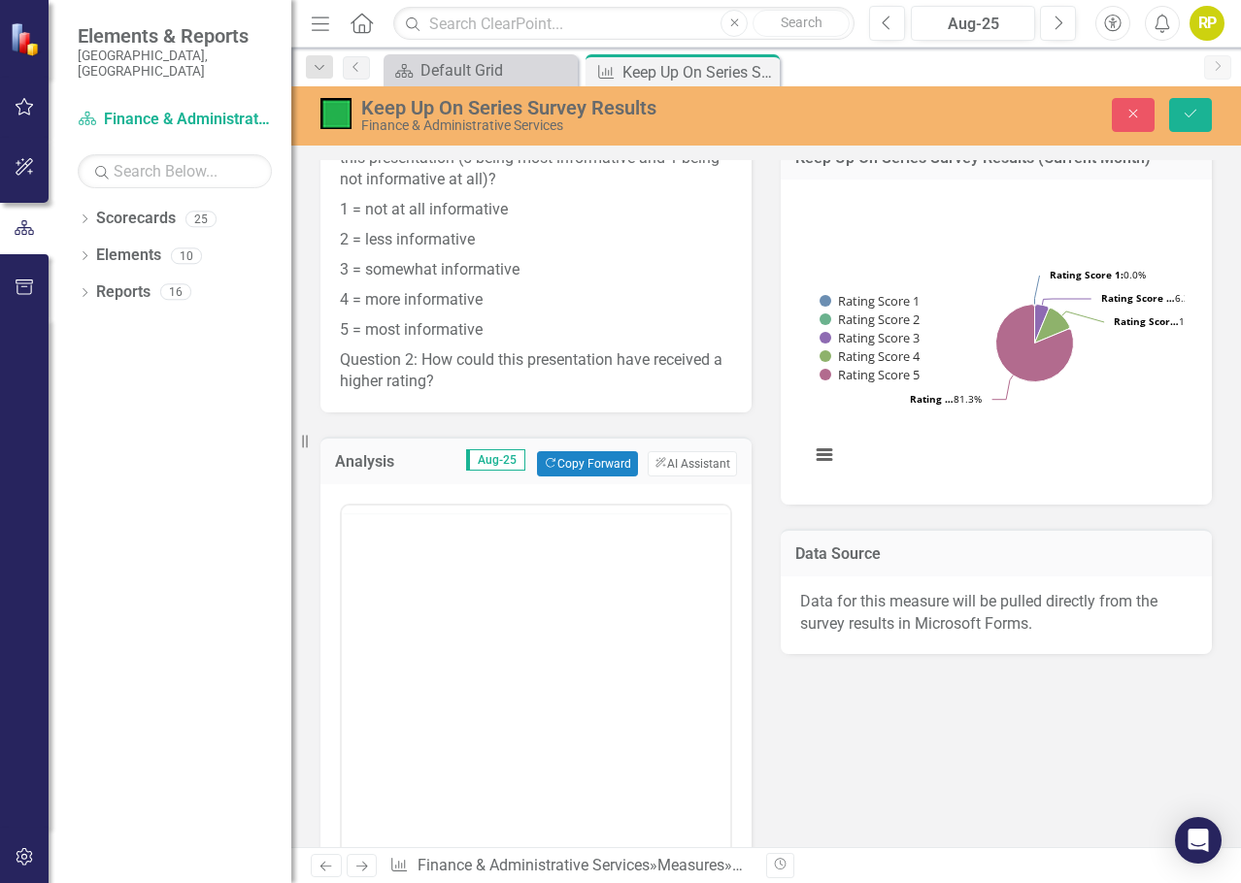
scroll to position [0, 0]
click at [366, 620] on body "Rich Text Area. Press ALT-0 for help." at bounding box center [536, 696] width 388 height 291
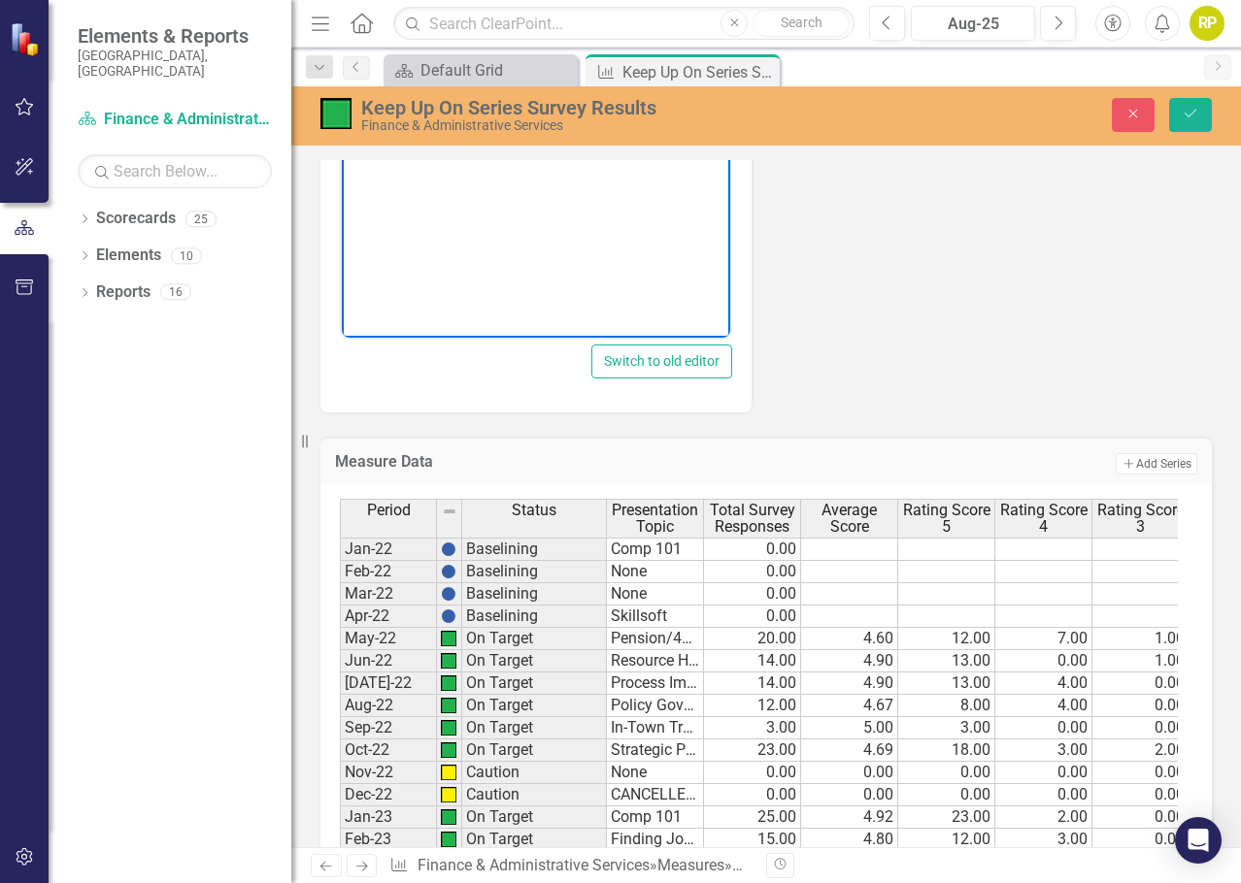
scroll to position [719, 0]
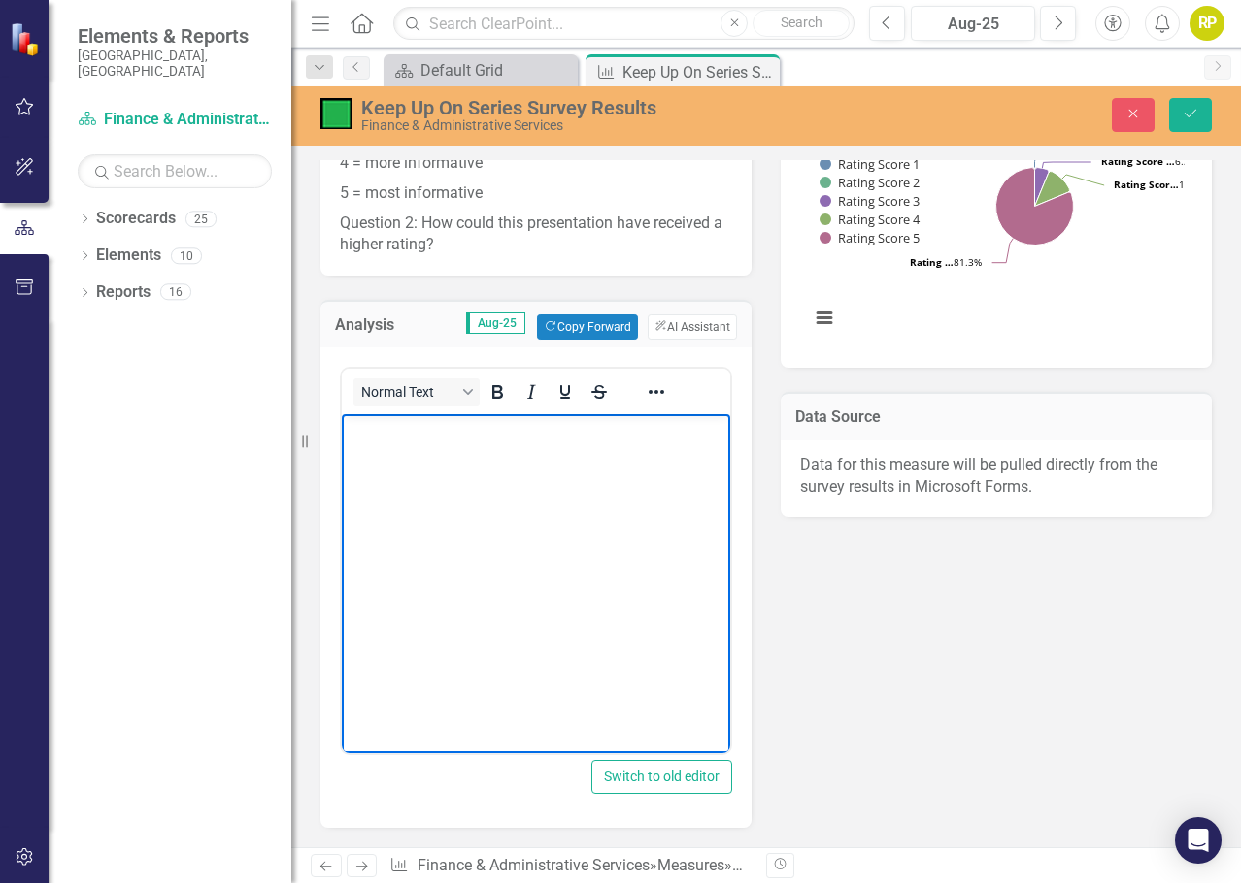
click at [379, 476] on body "Rich Text Area. Press ALT-0 for help." at bounding box center [536, 559] width 388 height 291
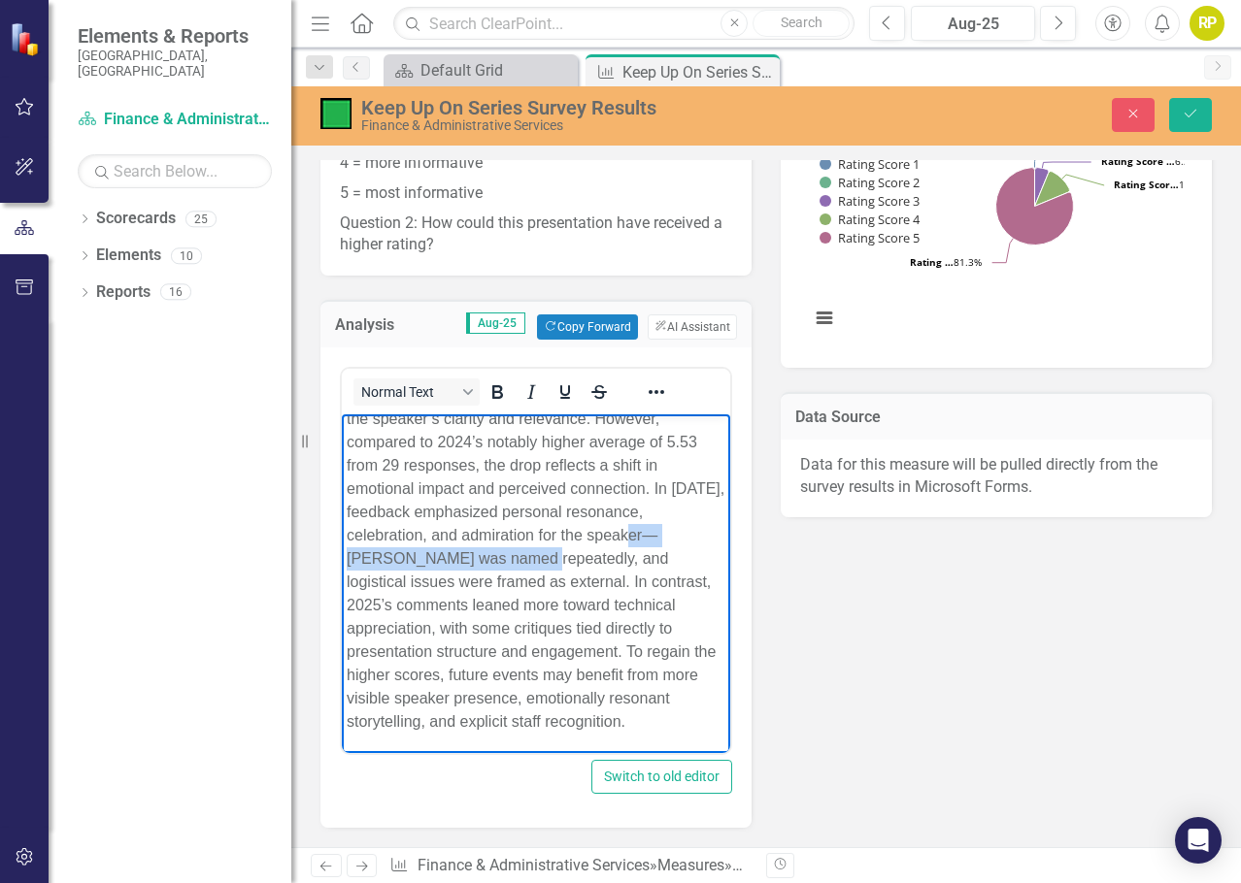
drag, startPoint x: 643, startPoint y: 560, endPoint x: 432, endPoint y: 565, distance: 210.7
click at [432, 565] on p "The 2025 presentation earned a solid average rating of 4.7 across 31 responses,…" at bounding box center [536, 547] width 379 height 373
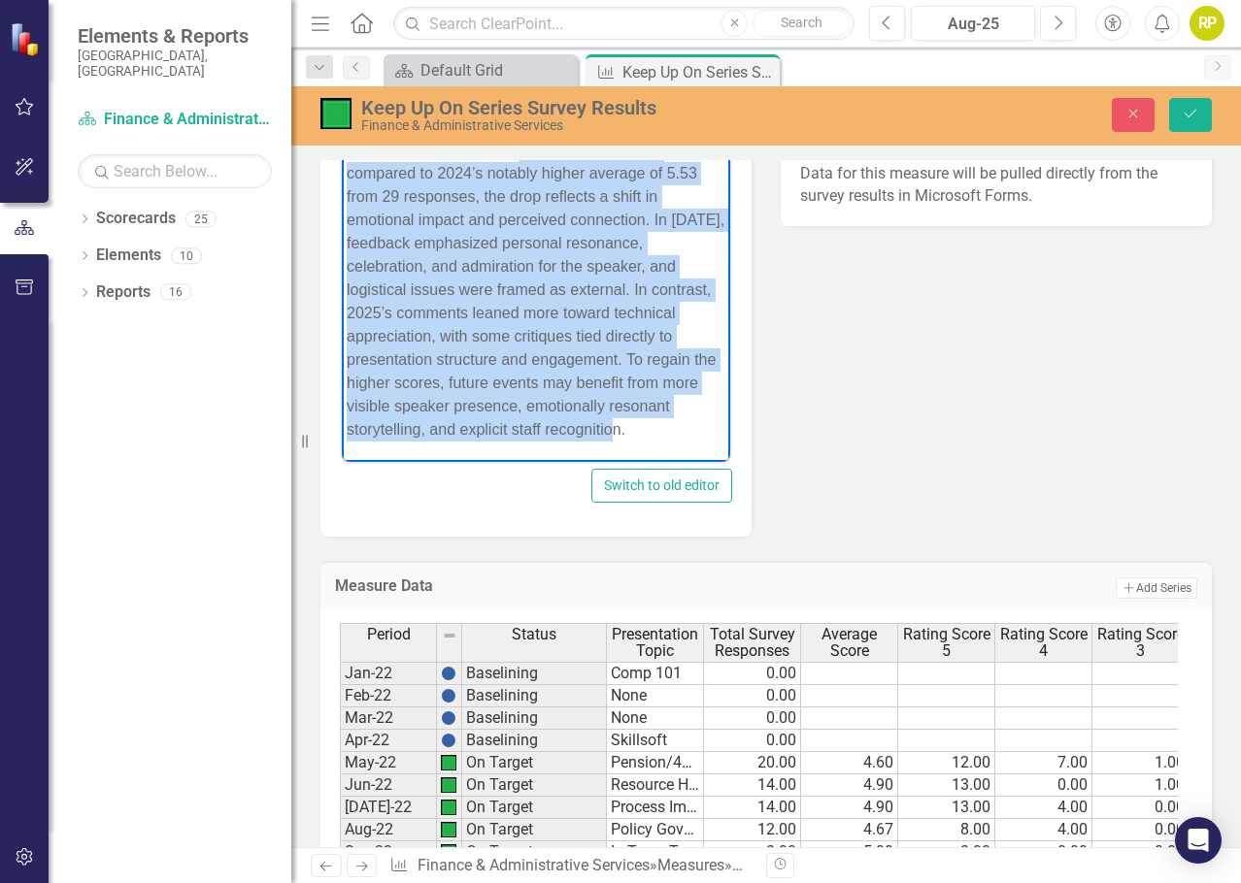
scroll to position [0, 0]
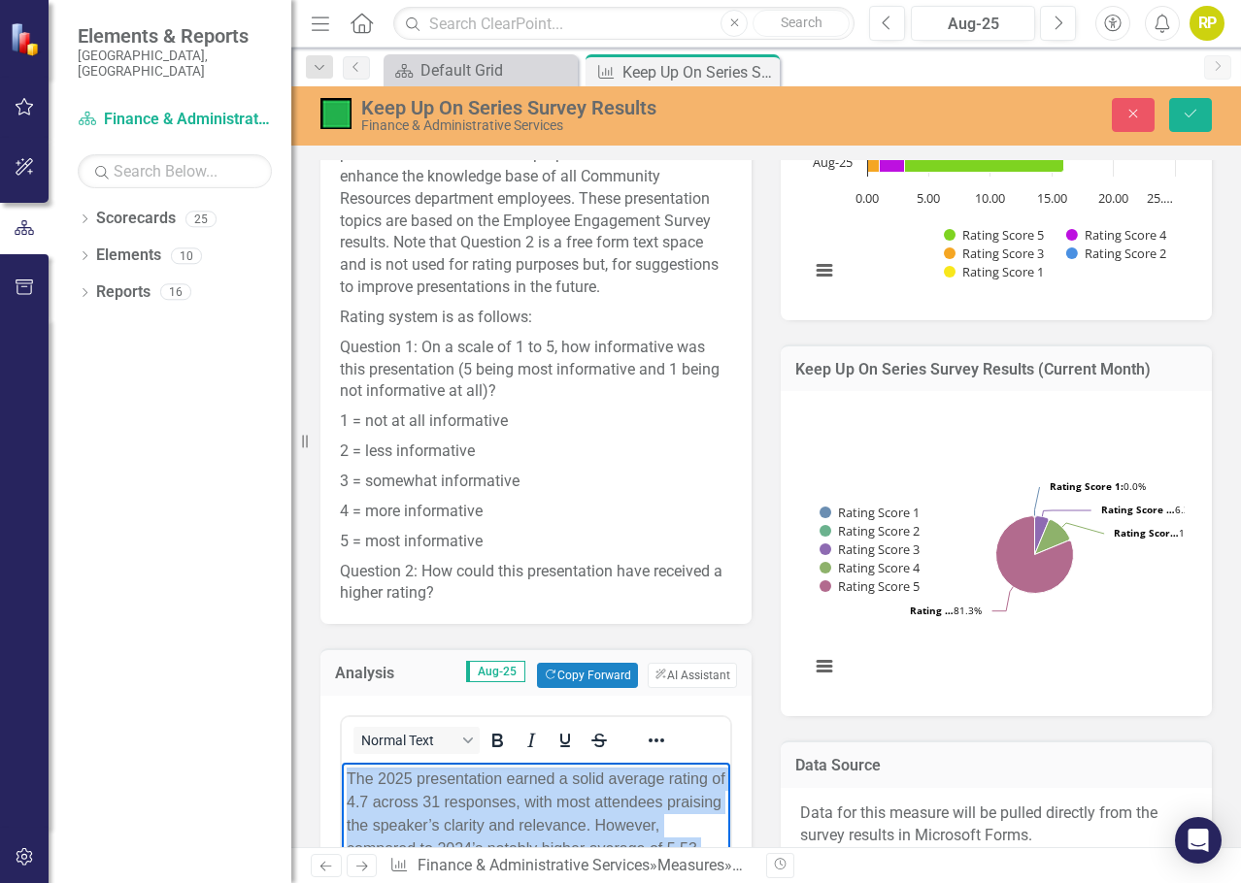
drag, startPoint x: 539, startPoint y: 1070, endPoint x: 341, endPoint y: 328, distance: 767.6
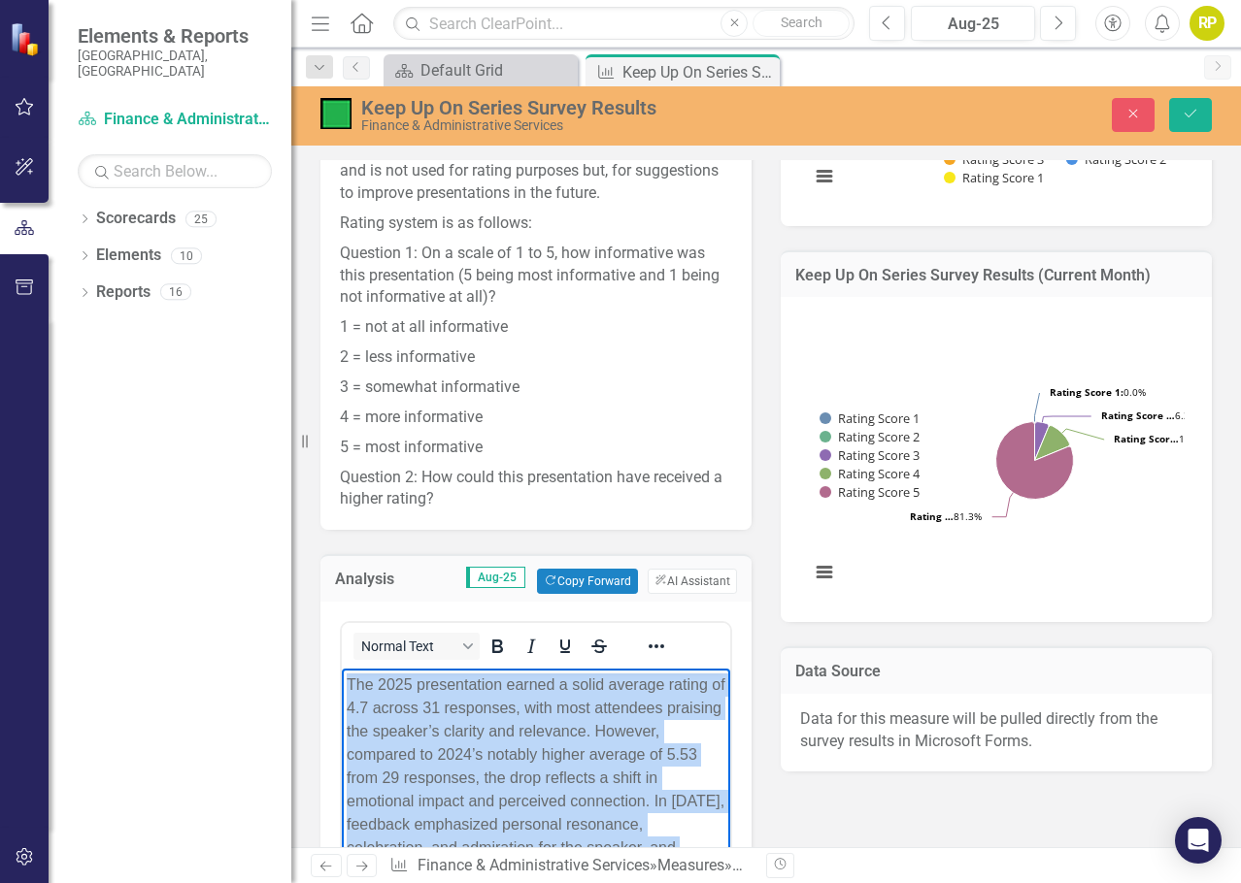
scroll to position [704, 0]
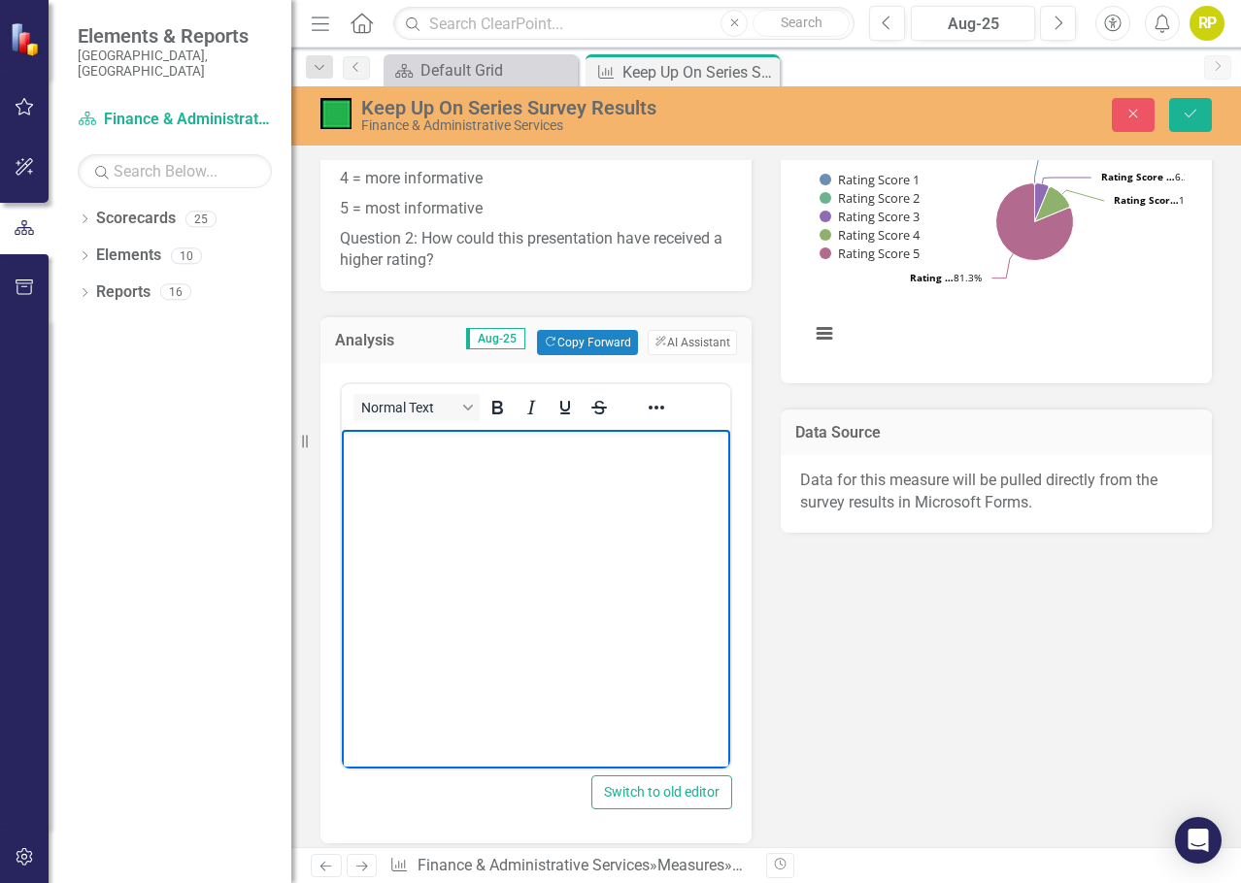
click at [613, 481] on body "Rich Text Area. Press ALT-0 for help." at bounding box center [536, 575] width 388 height 291
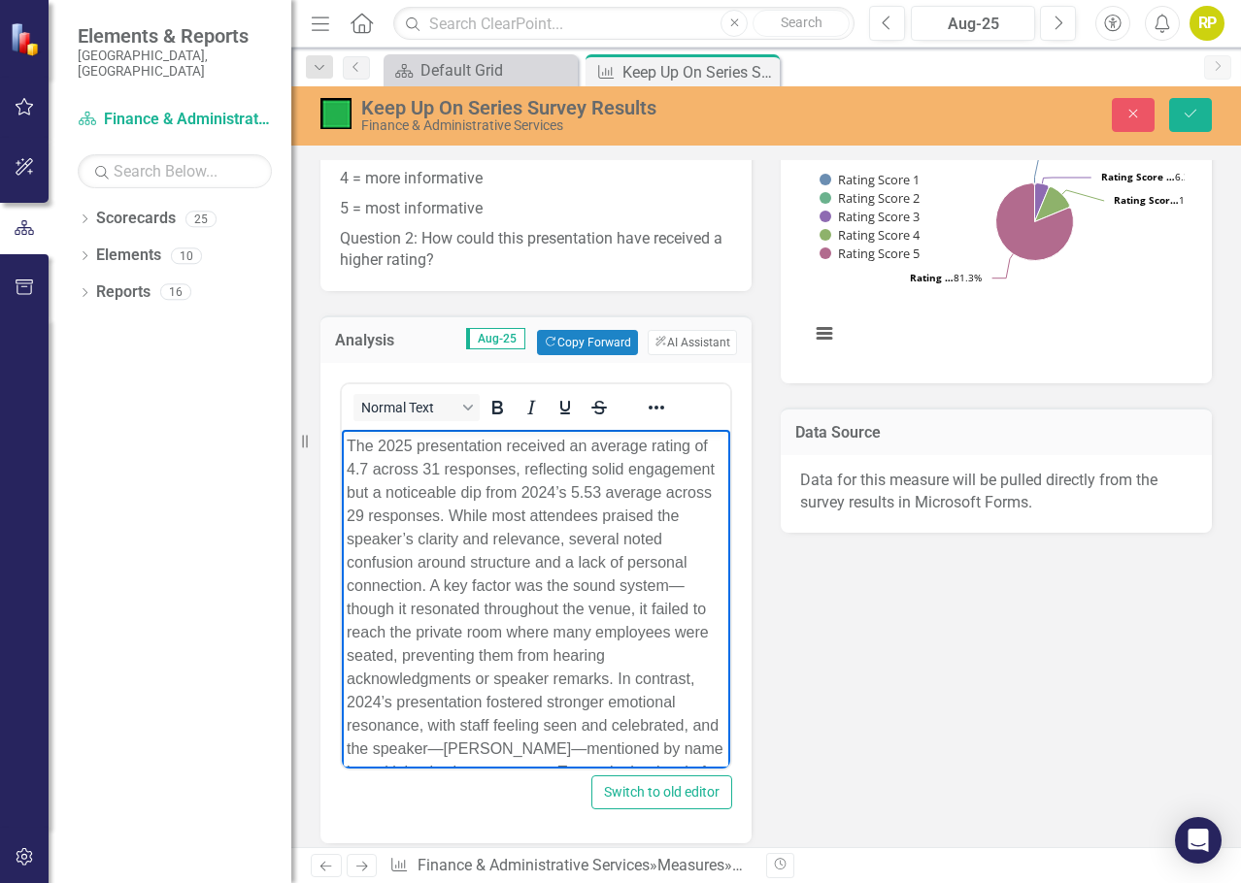
scroll to position [97, 0]
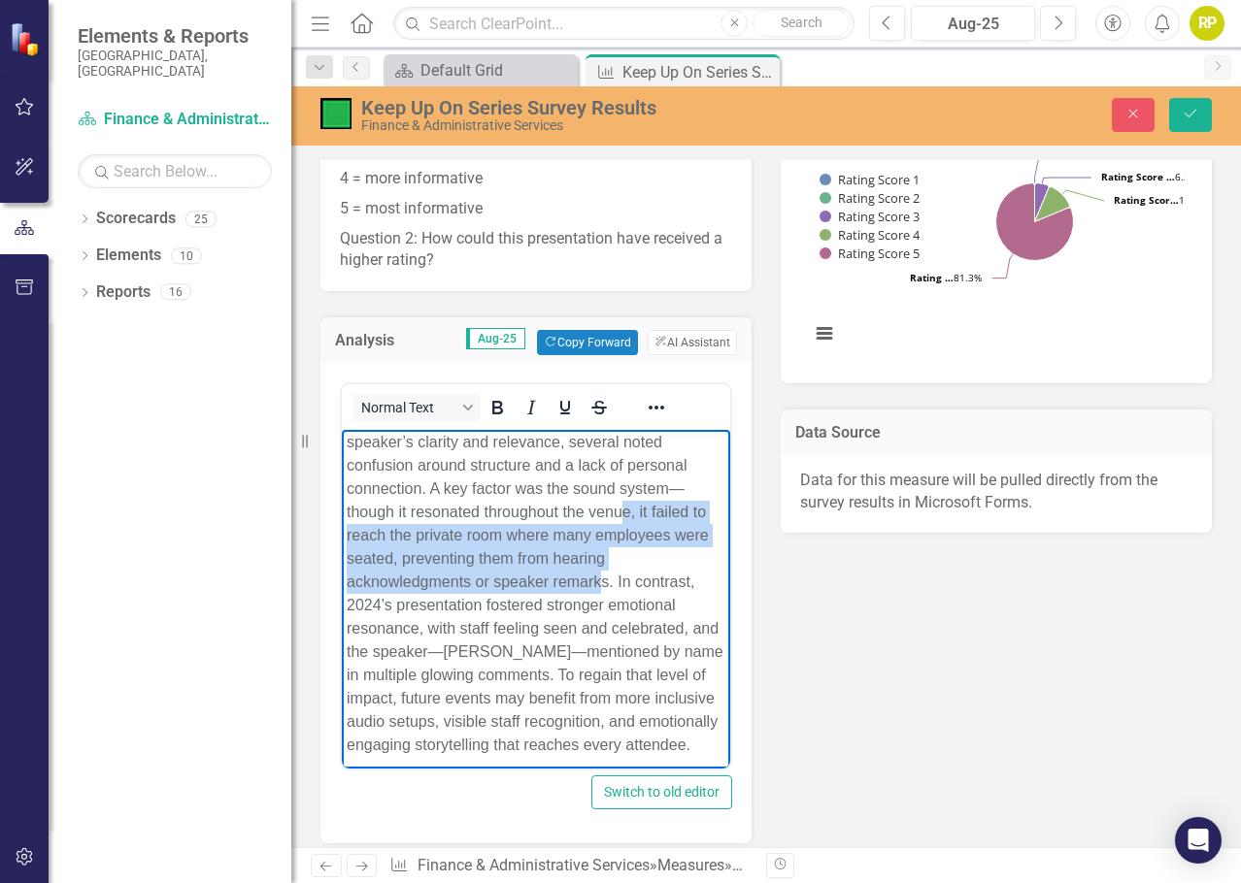
drag, startPoint x: 458, startPoint y: 603, endPoint x: 488, endPoint y: 545, distance: 65.6
click at [488, 545] on p "The 2025 presentation received an average rating of 4.7 across 31 responses, re…" at bounding box center [536, 547] width 379 height 419
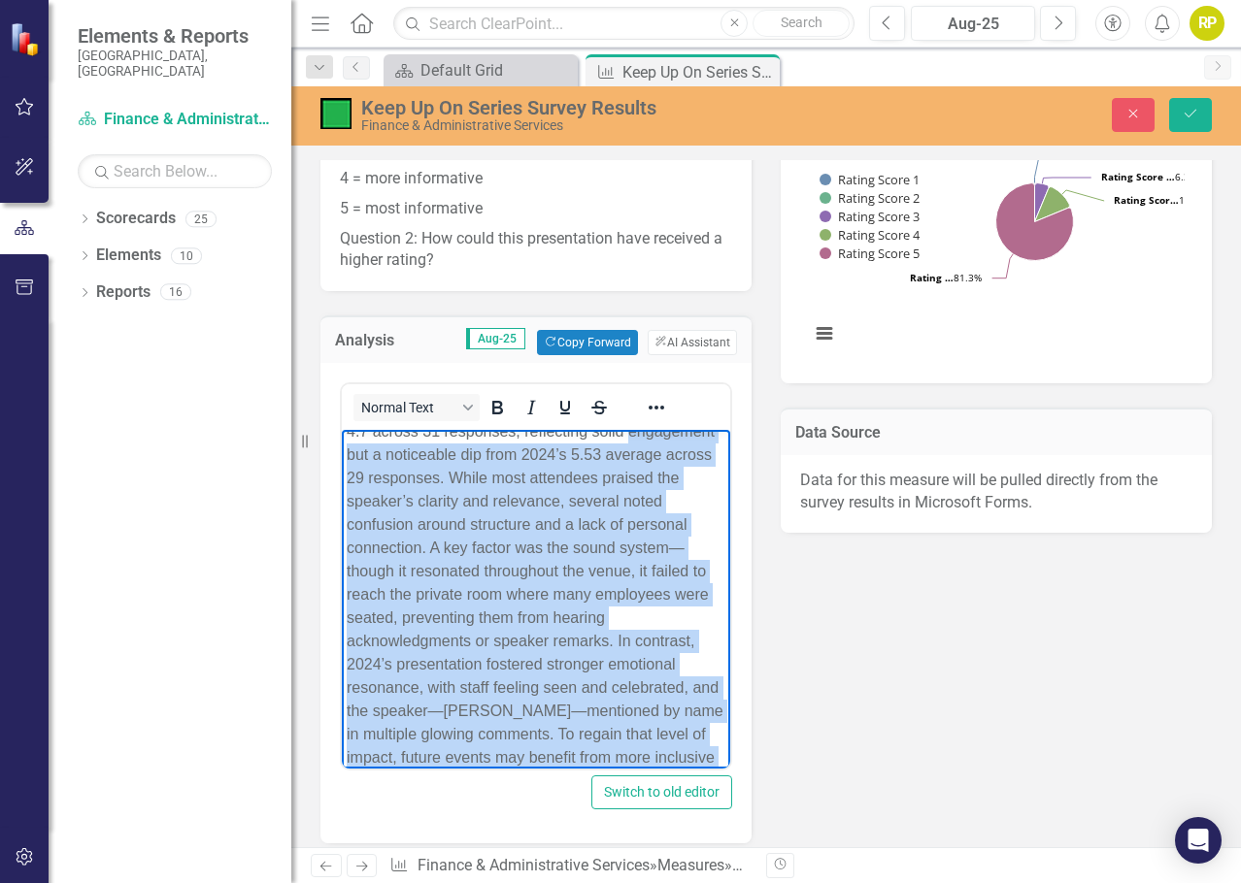
scroll to position [0, 0]
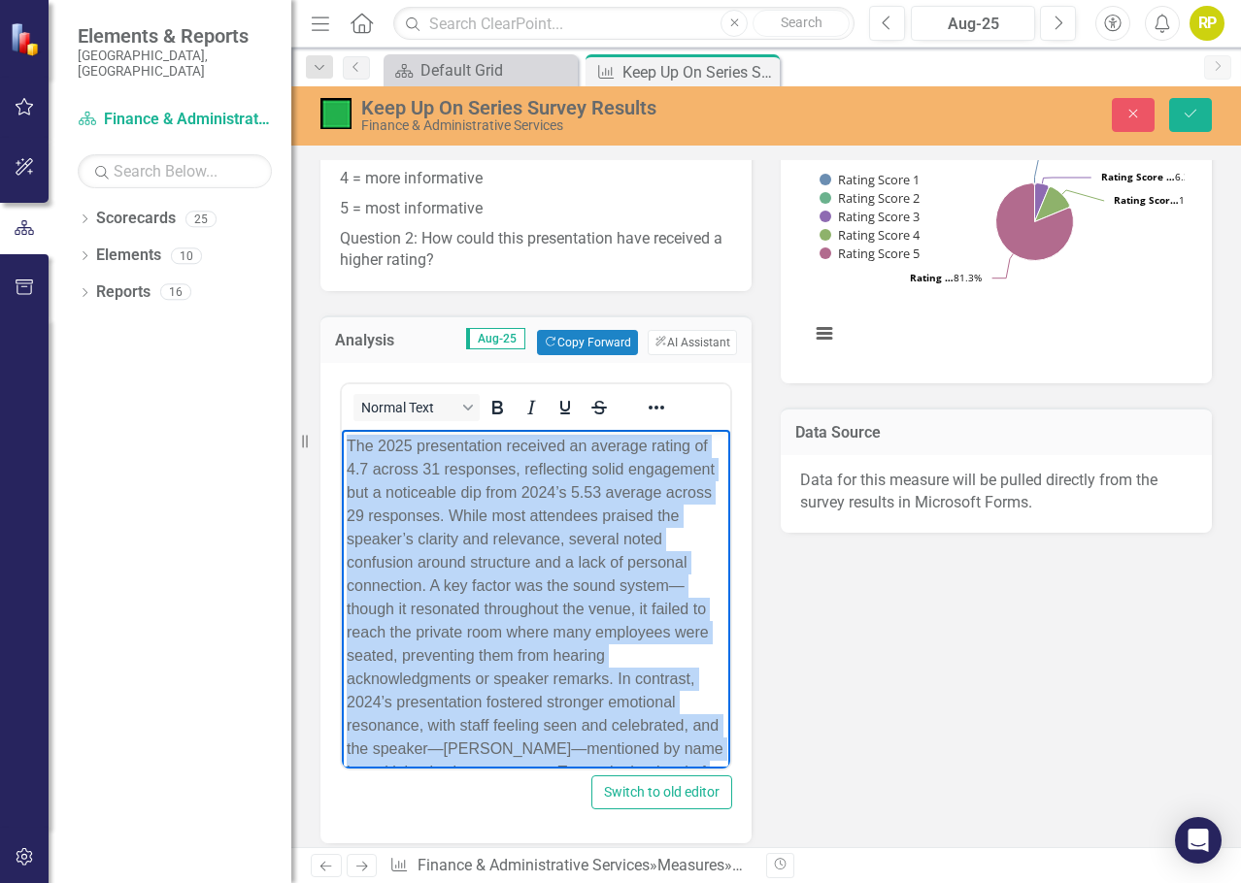
drag, startPoint x: 691, startPoint y: 738, endPoint x: 319, endPoint y: 423, distance: 487.0
click at [342, 430] on html "The 2025 presentation received an average rating of 4.7 across 31 responses, re…" at bounding box center [536, 652] width 388 height 445
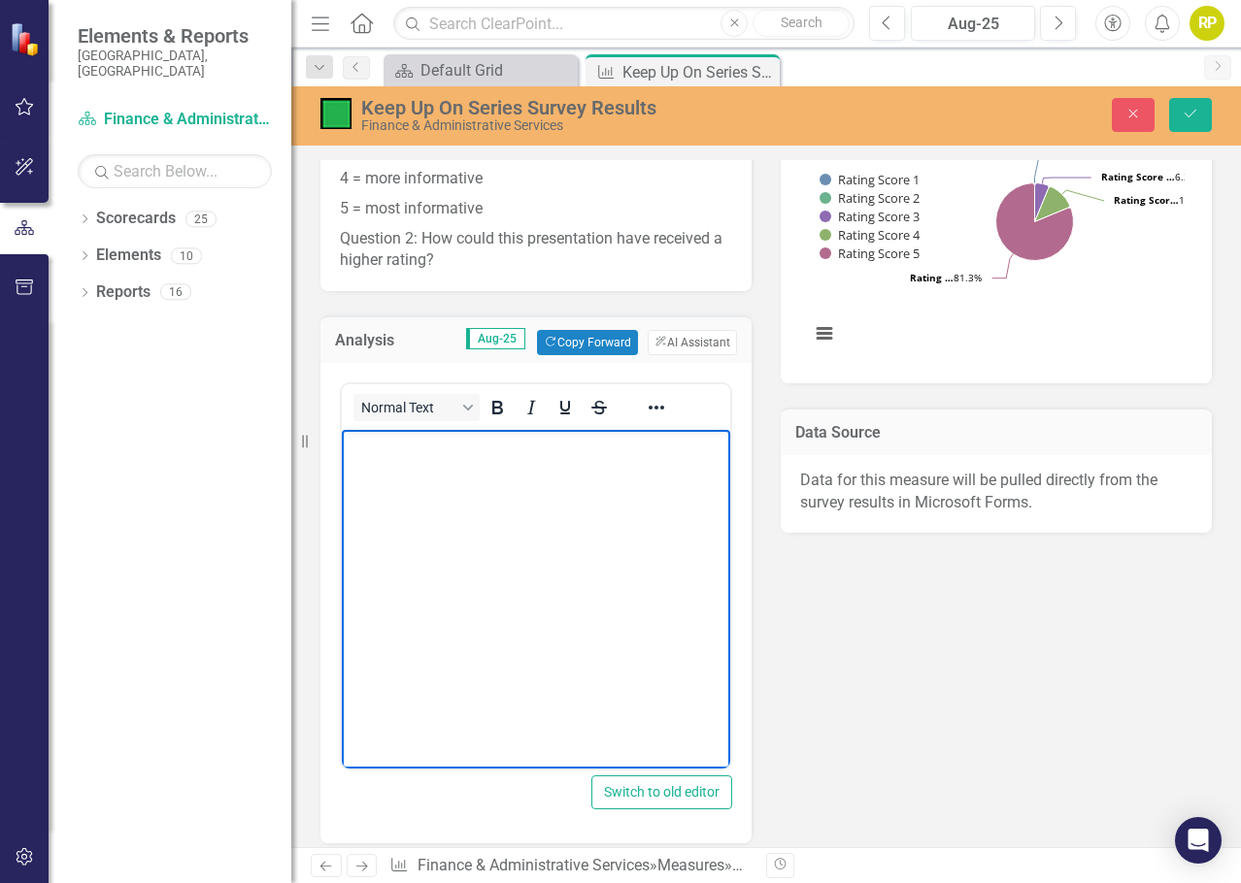
click at [386, 446] on p "Rich Text Area. Press ALT-0 for help." at bounding box center [536, 446] width 379 height 23
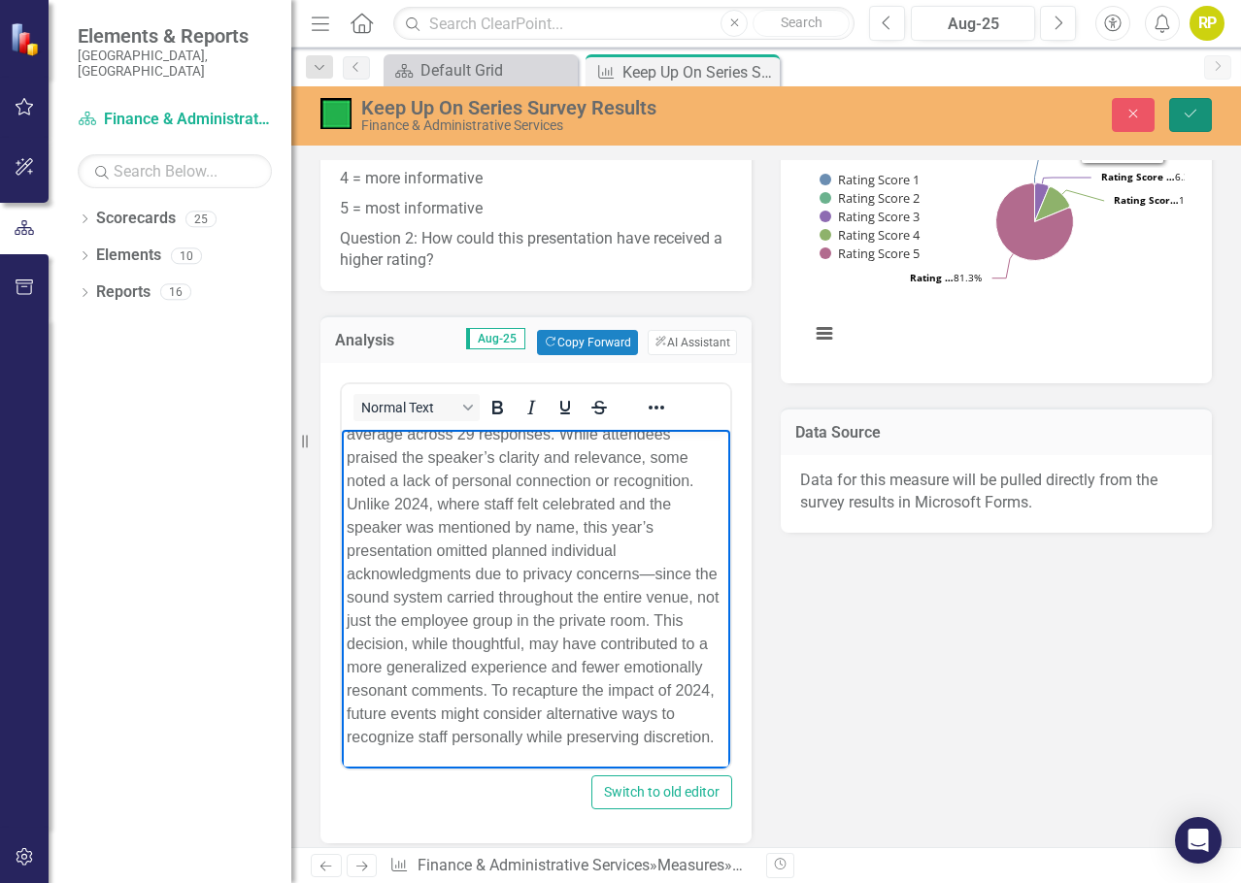
click at [1203, 110] on button "Save" at bounding box center [1190, 115] width 43 height 34
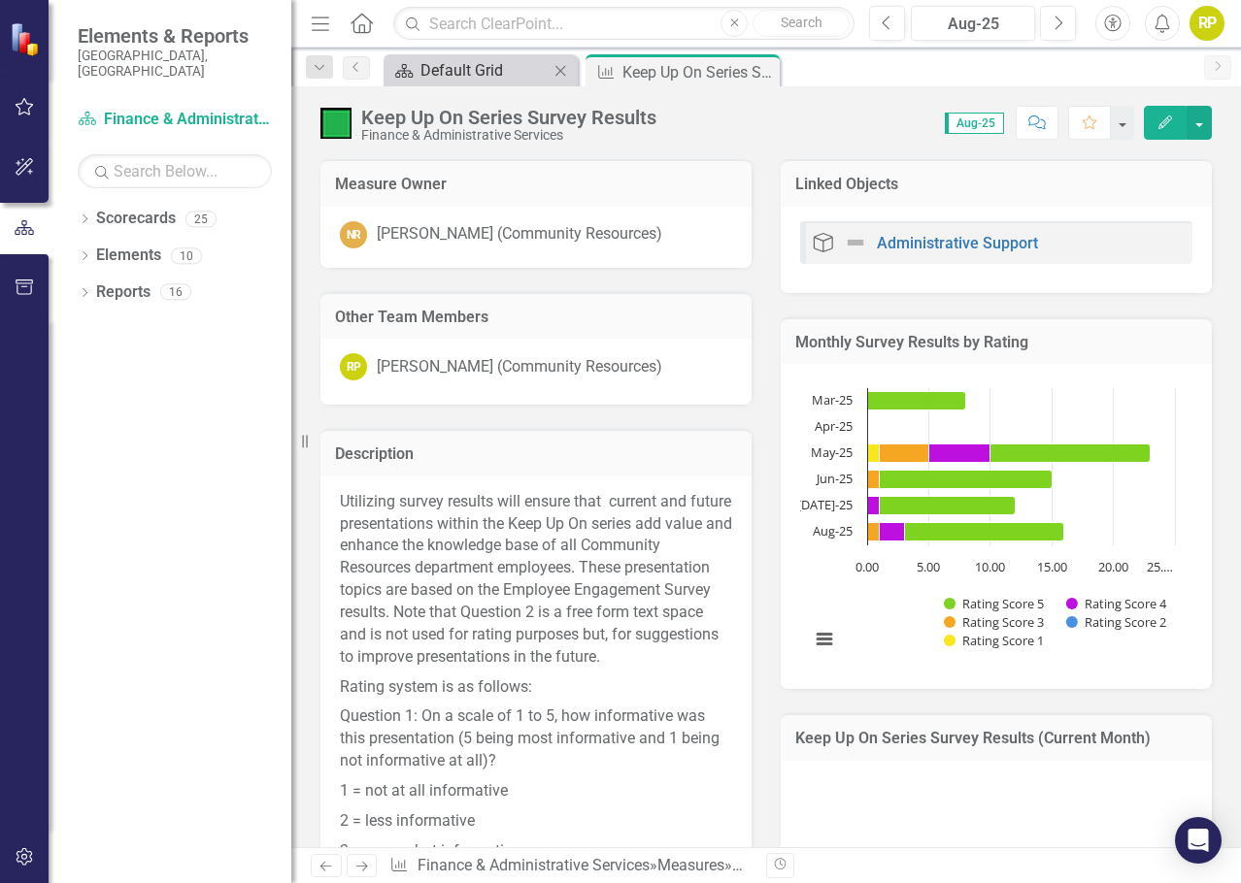
click at [461, 69] on div "Default Grid" at bounding box center [484, 70] width 128 height 24
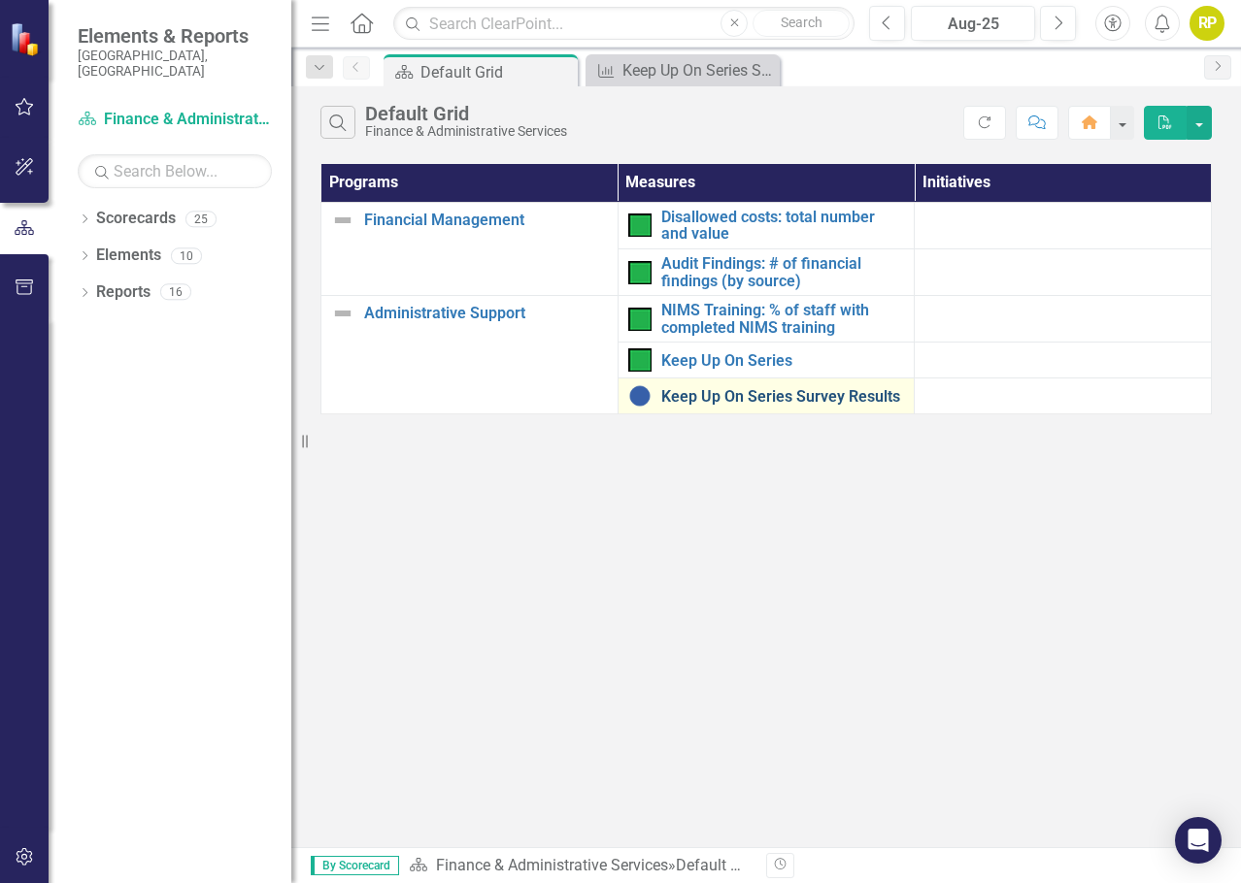
click at [676, 401] on link "Keep Up On Series Survey Results" at bounding box center [783, 396] width 244 height 17
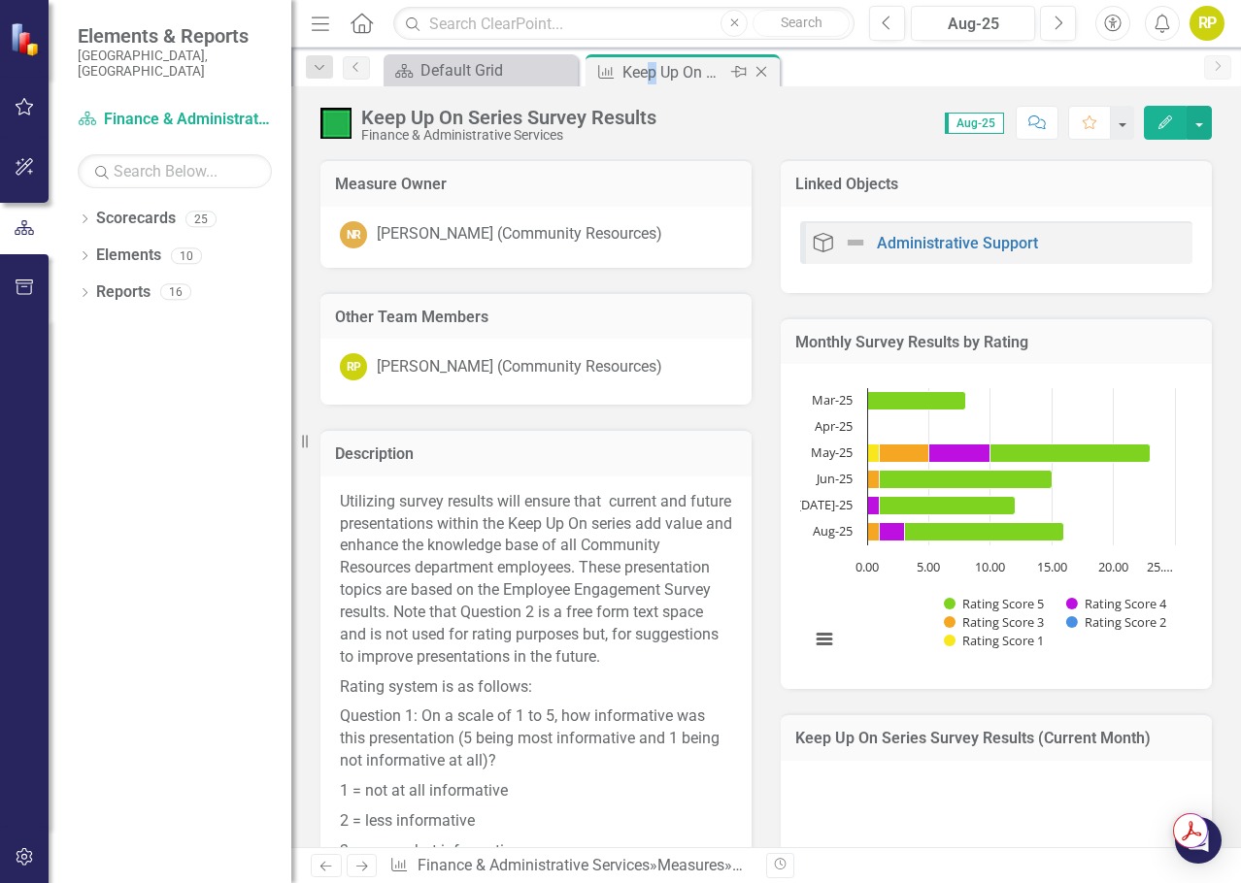
click at [653, 80] on div "Keep Up On Series Survey Results" at bounding box center [674, 72] width 104 height 24
click at [443, 79] on div "Default Grid" at bounding box center [484, 70] width 128 height 24
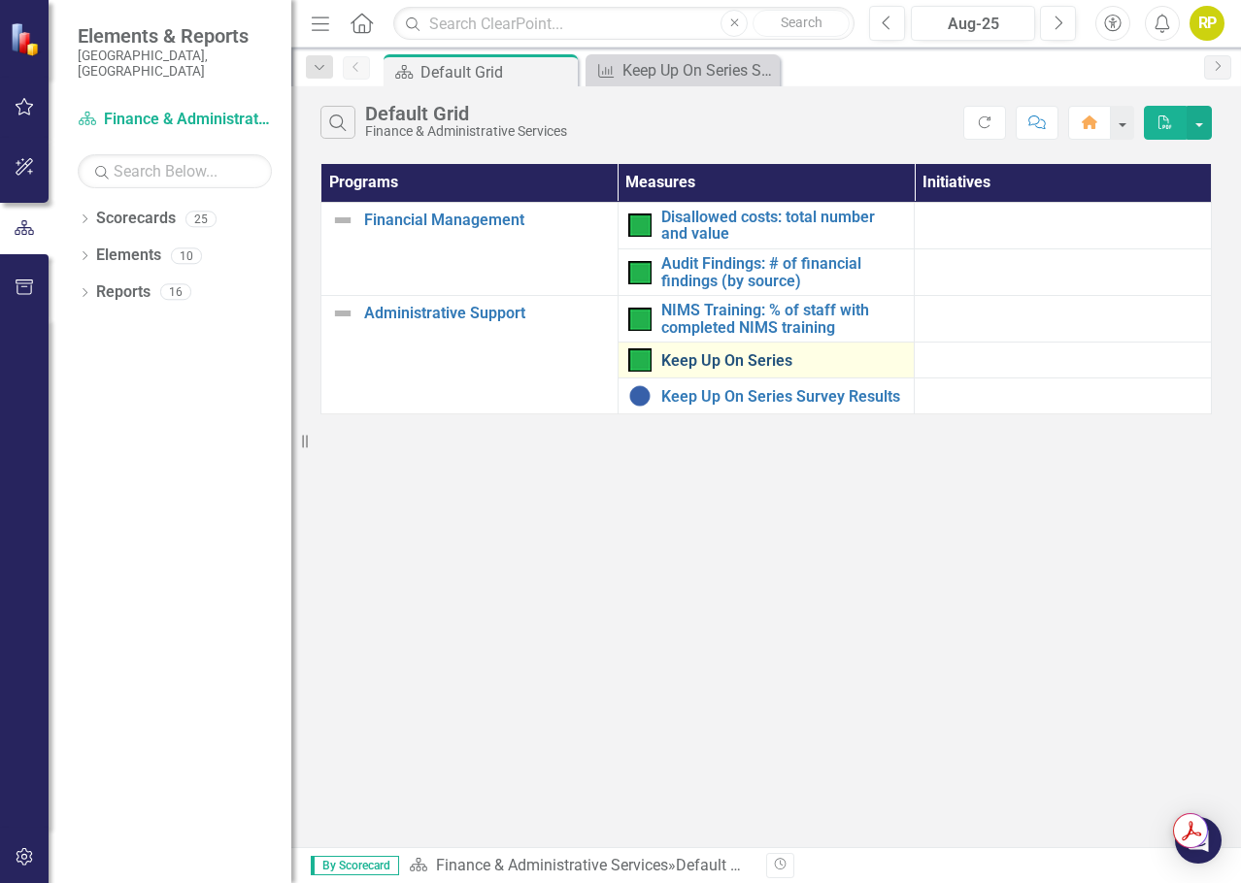
click at [708, 355] on link "Keep Up On Series" at bounding box center [783, 360] width 244 height 17
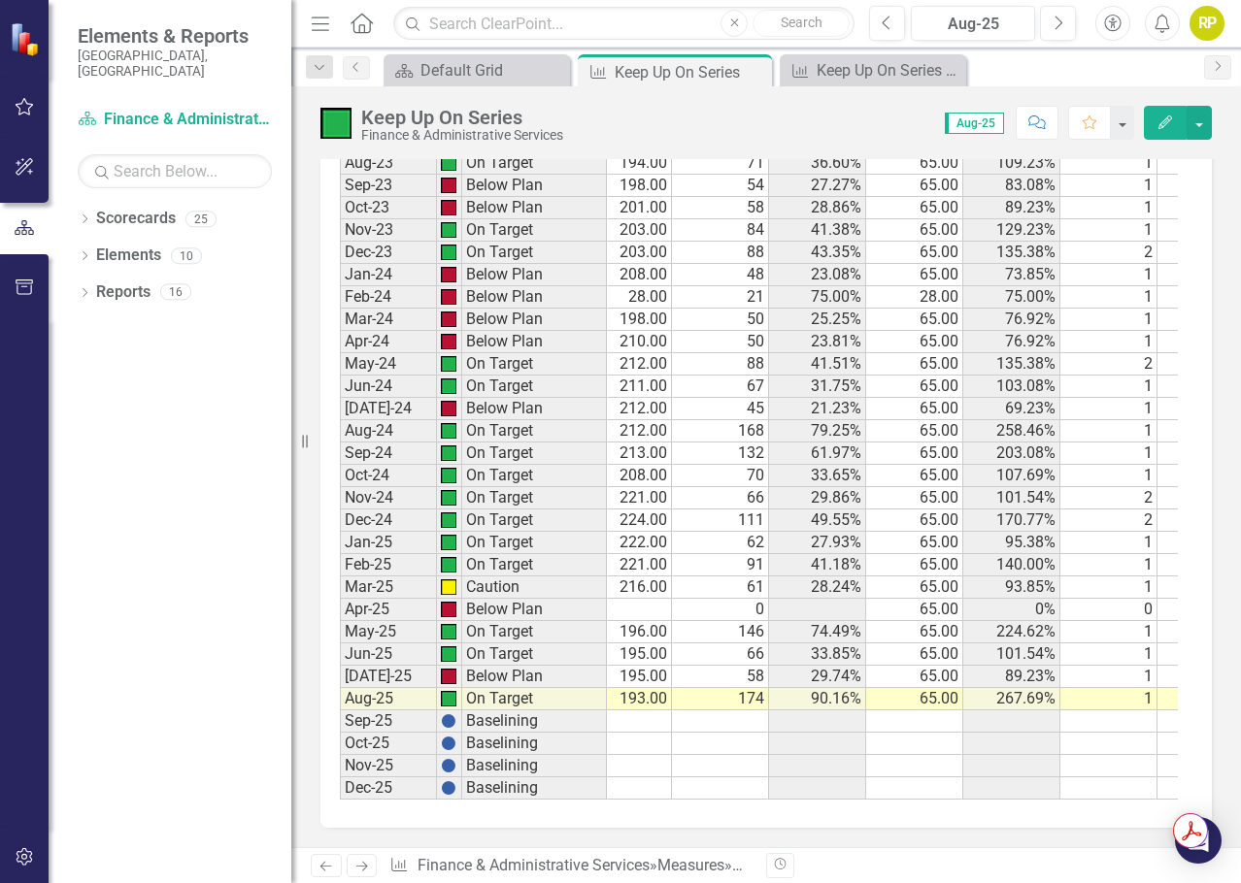
scroll to position [0, 183]
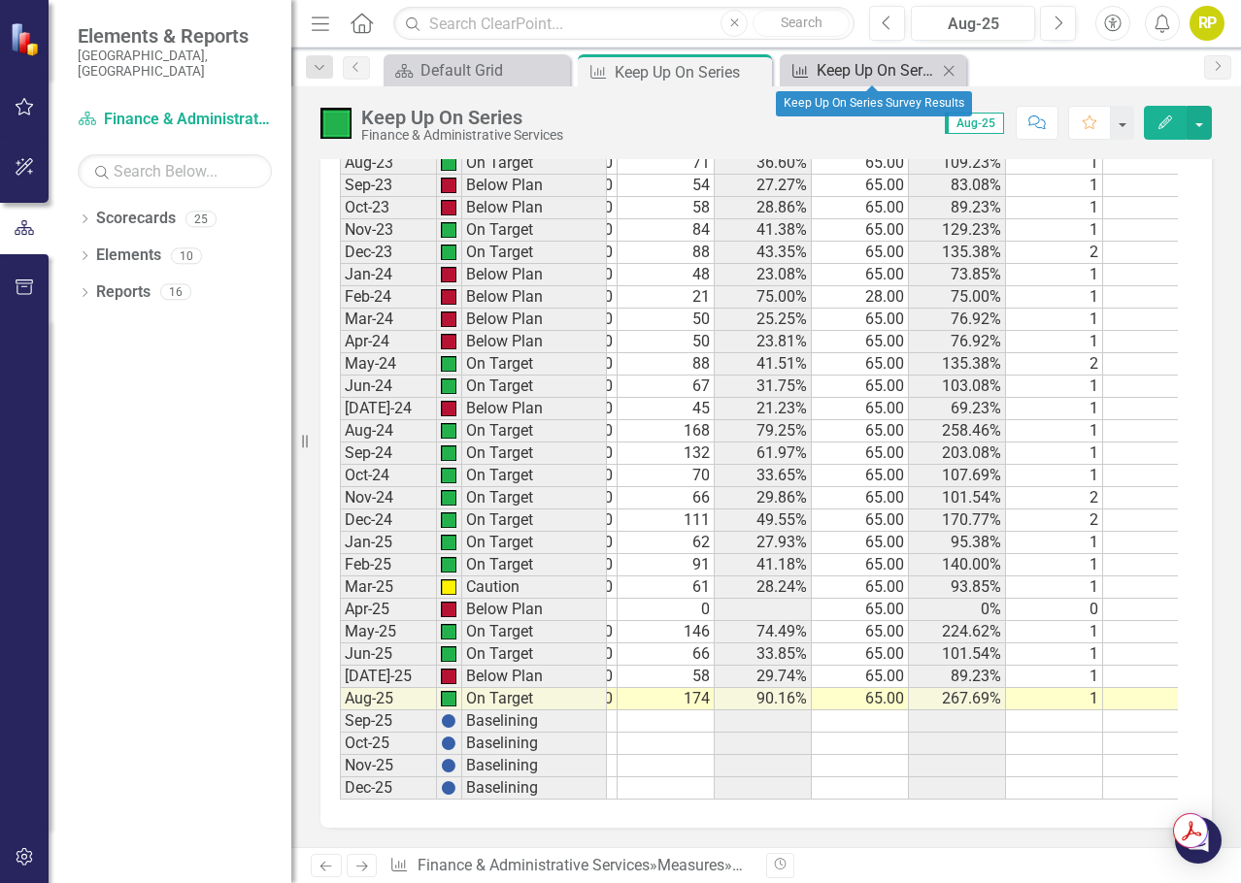
click at [866, 66] on div "Keep Up On Series Survey Results" at bounding box center [876, 70] width 120 height 24
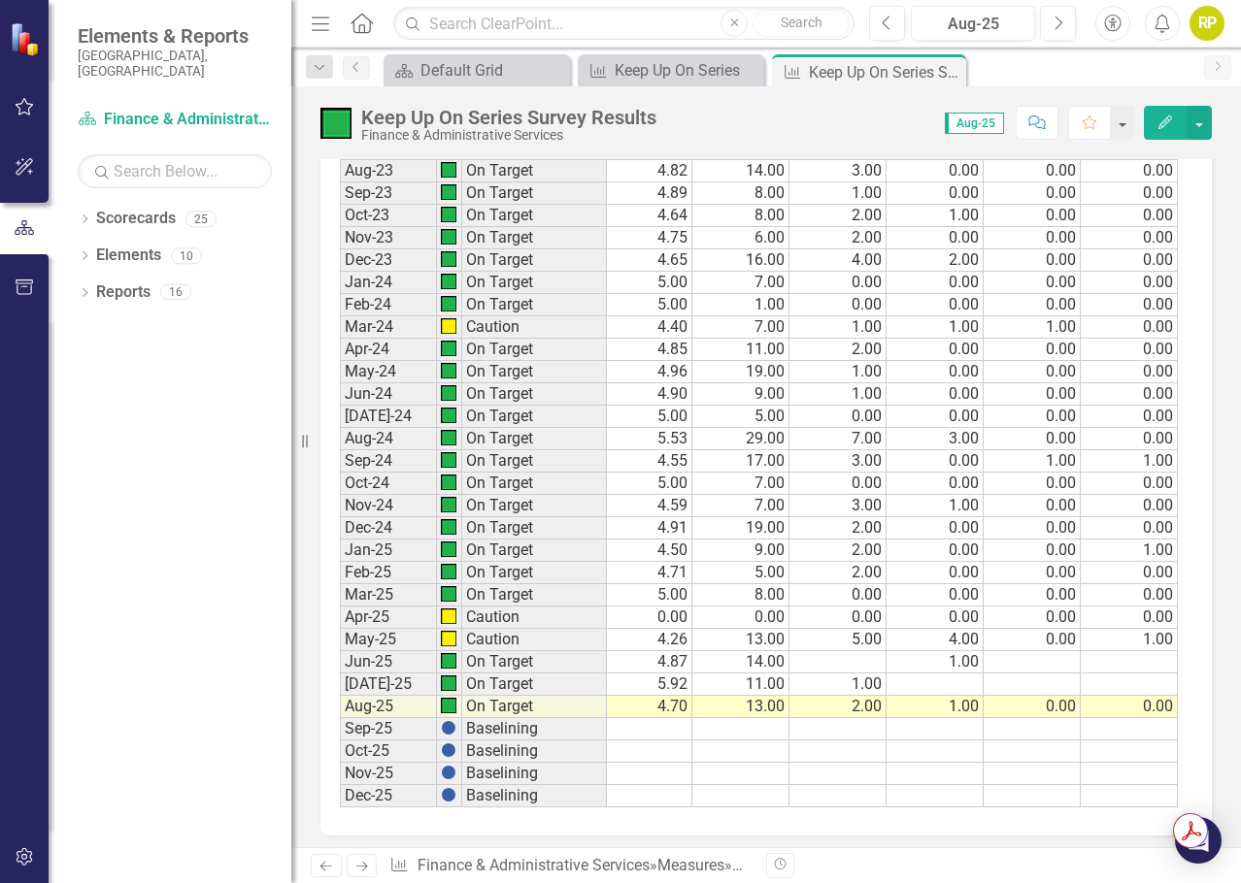
click at [870, 718] on td "2.00" at bounding box center [837, 707] width 97 height 22
click at [134, 716] on div "Period Status Presentation Topic Total Survey Responses Average Score Rating Sc…" at bounding box center [134, 251] width 0 height 1111
click at [742, 718] on td "13.00" at bounding box center [740, 707] width 97 height 22
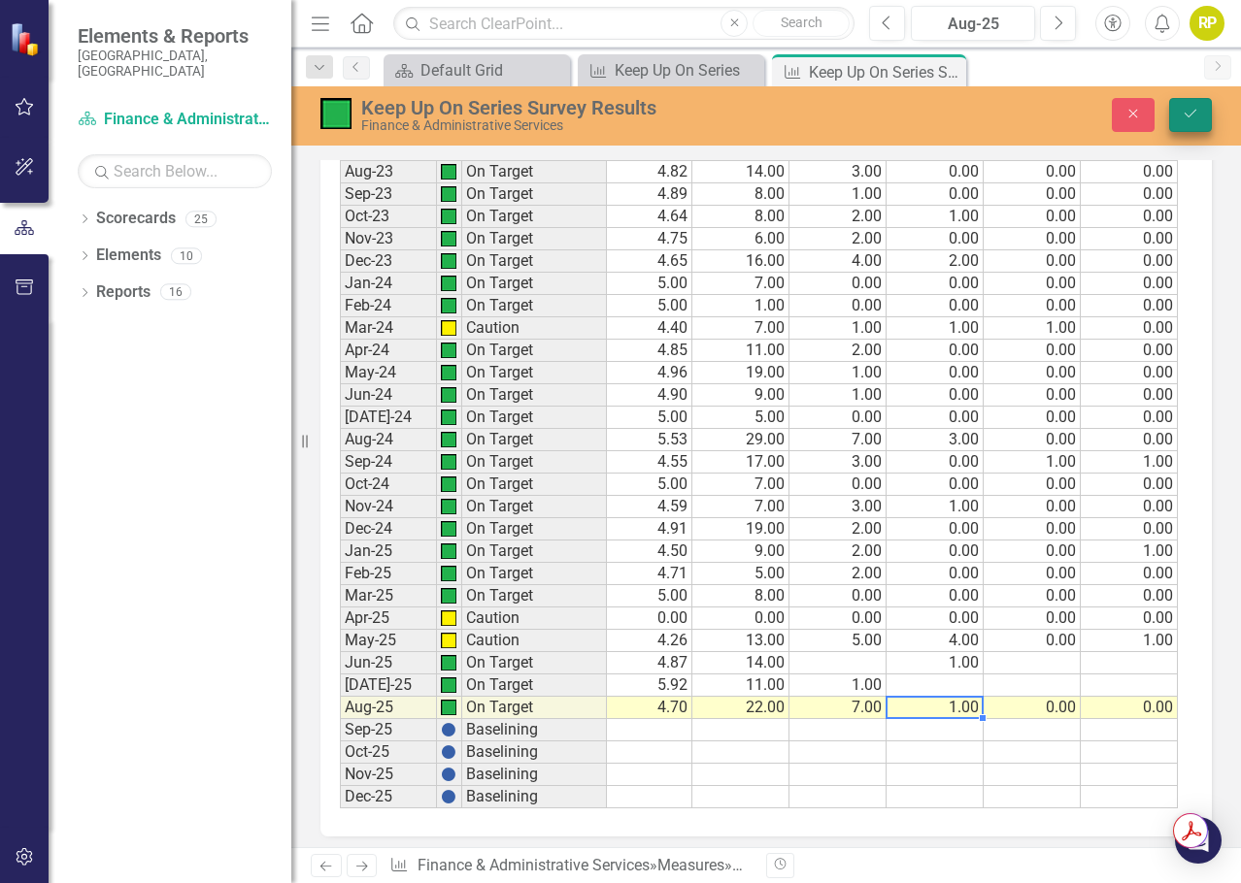
type textarea "1"
click at [1190, 113] on icon "Save" at bounding box center [1189, 114] width 17 height 14
